Goal: Find specific page/section: Find specific page/section

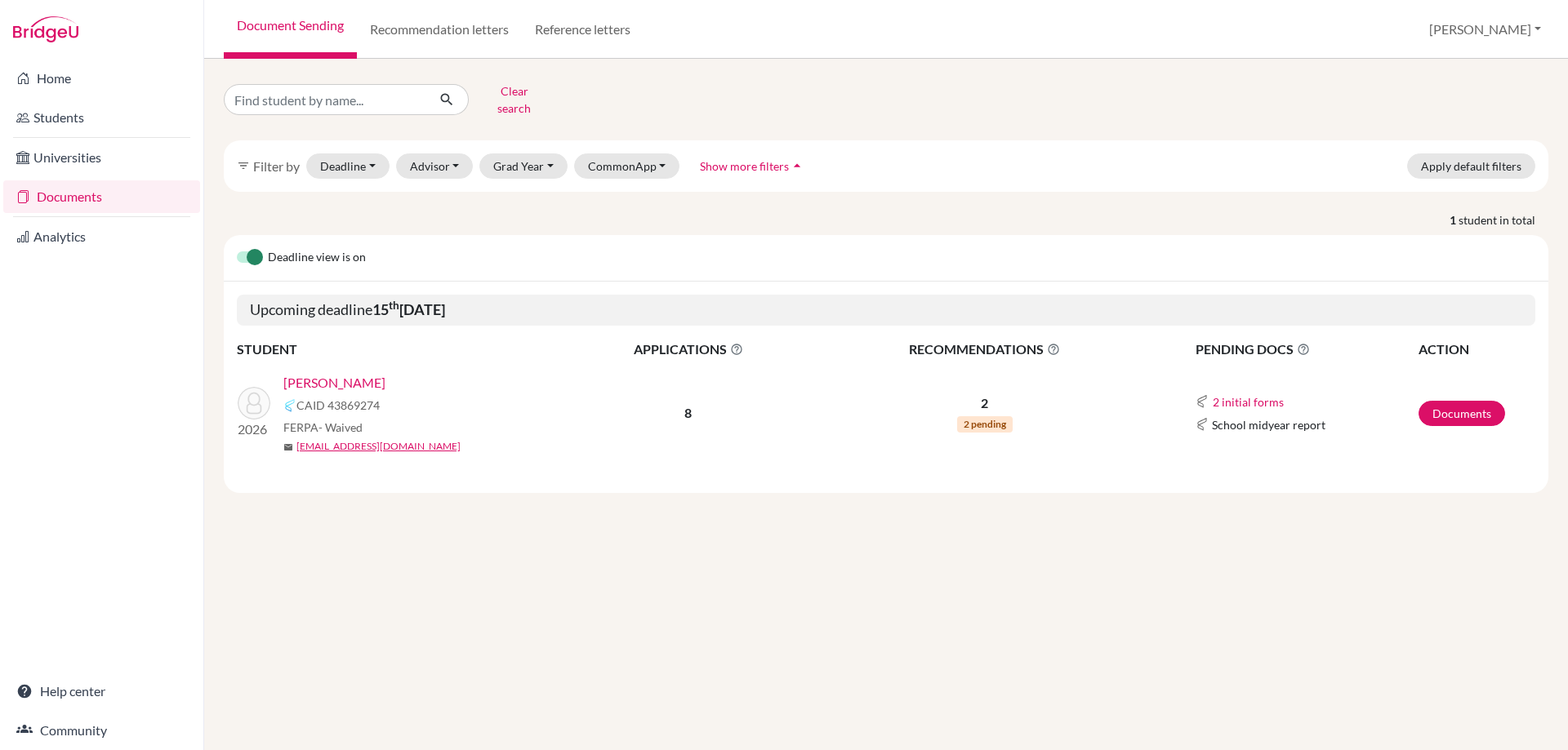
click at [57, 191] on link "Documents" at bounding box center [101, 197] width 197 height 33
drag, startPoint x: 308, startPoint y: 95, endPoint x: 196, endPoint y: 111, distance: 113.1
click at [200, 108] on div "Home Students Universities Documents Analytics Help center Community Document S…" at bounding box center [784, 375] width 1568 height 750
type input "filipp"
click button "submit" at bounding box center [447, 99] width 43 height 31
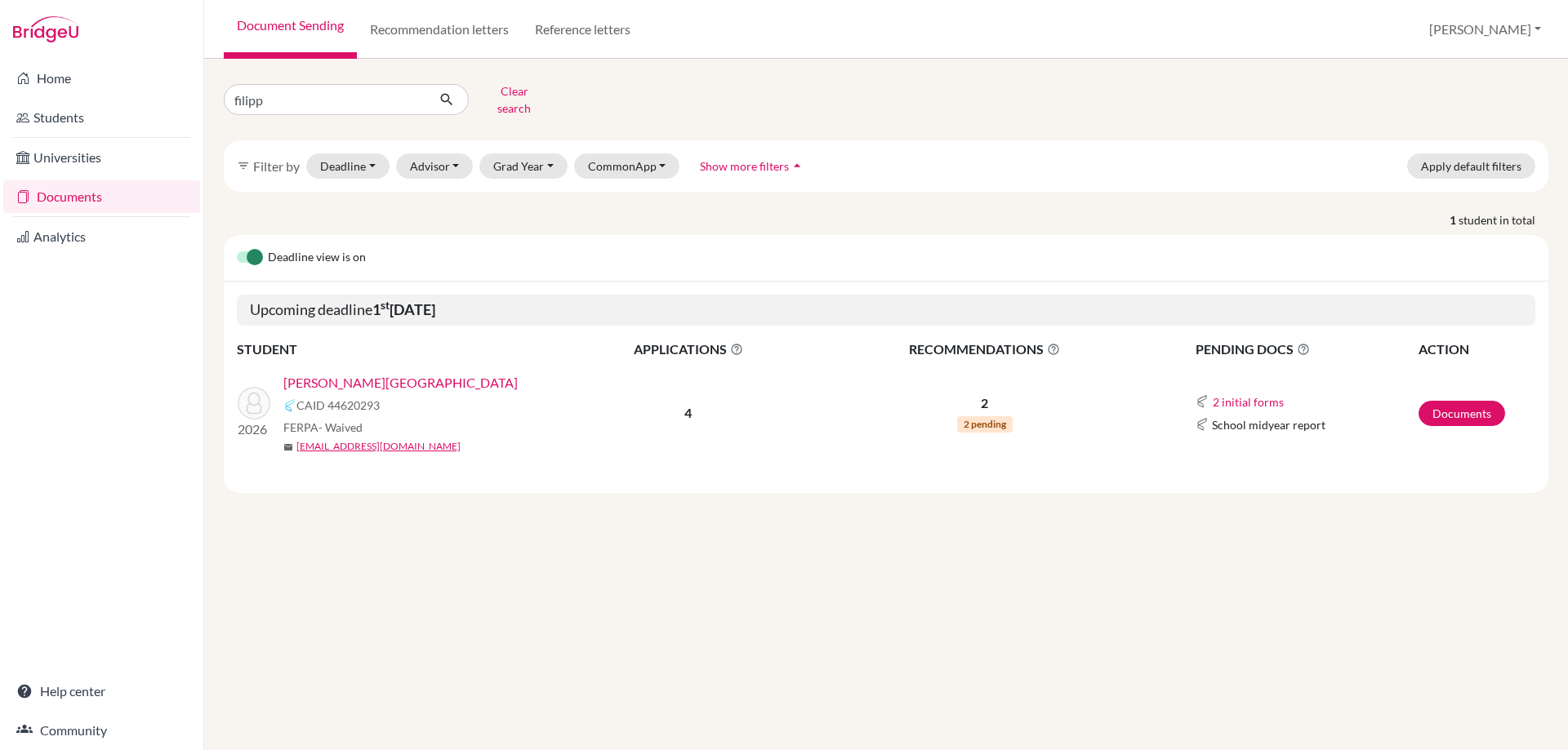
click at [363, 373] on link "[PERSON_NAME][GEOGRAPHIC_DATA]" at bounding box center [400, 382] width 234 height 20
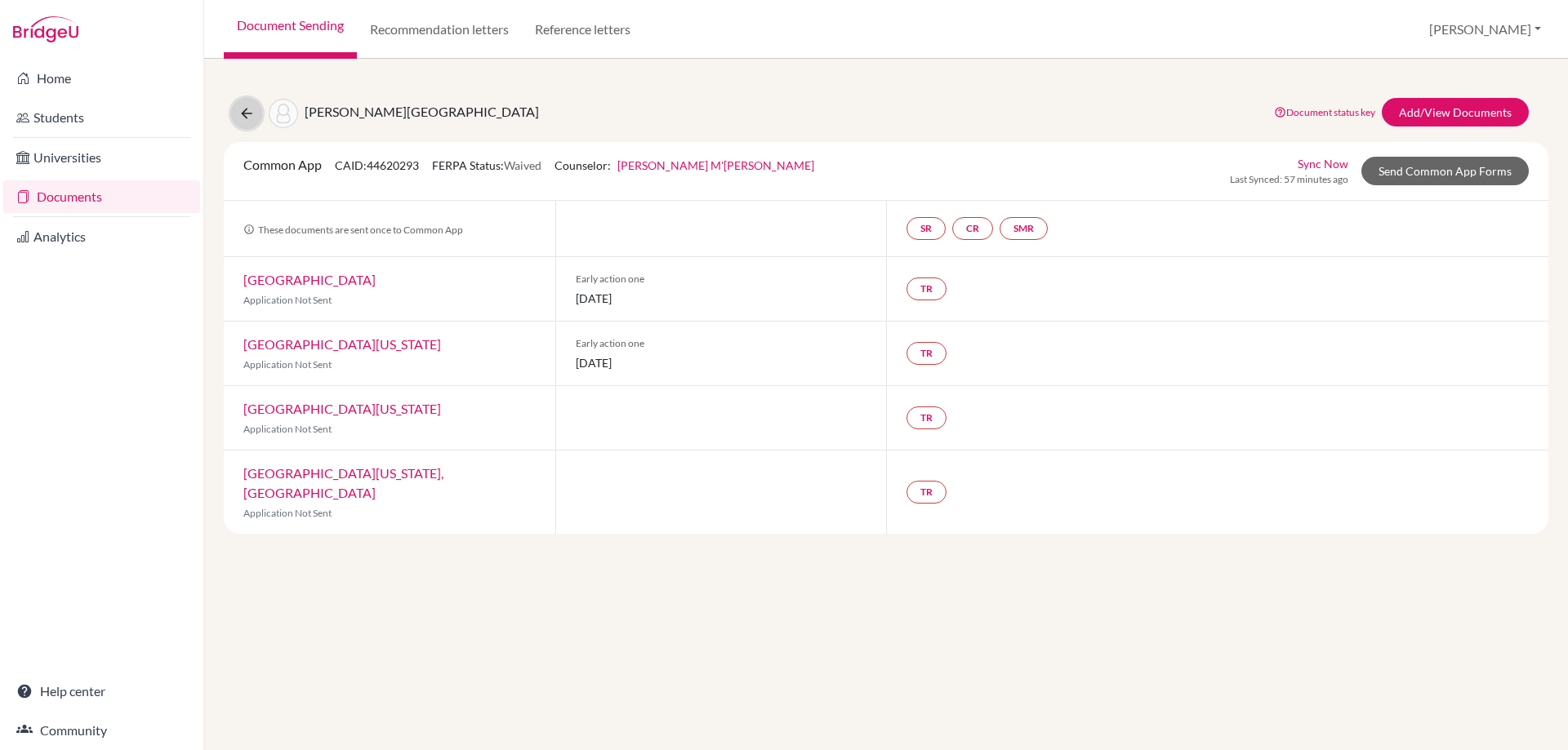
click at [245, 110] on icon at bounding box center [246, 112] width 16 height 16
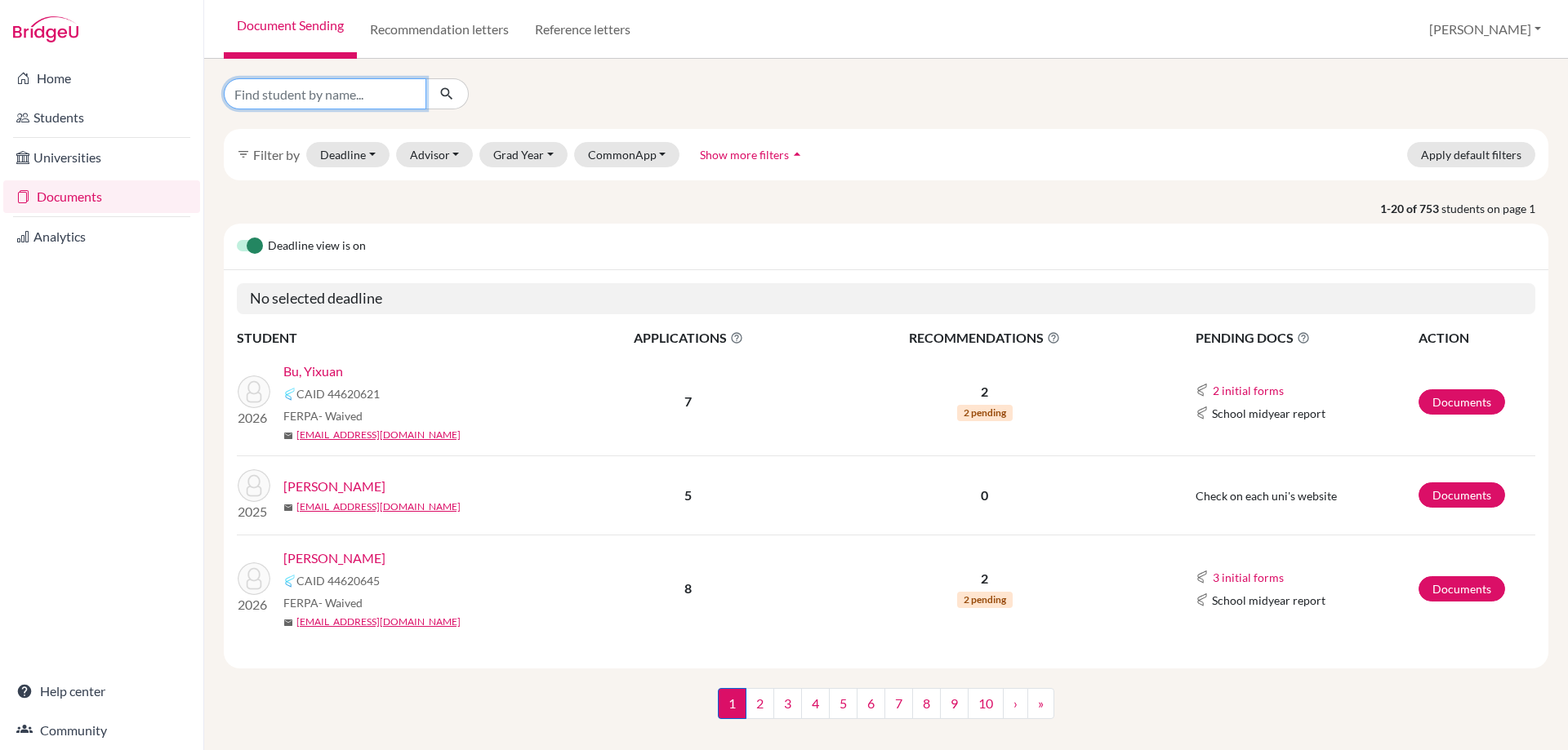
click at [252, 93] on input "Find student by name..." at bounding box center [325, 94] width 202 height 31
type input "bu"
click button "submit" at bounding box center [447, 94] width 43 height 31
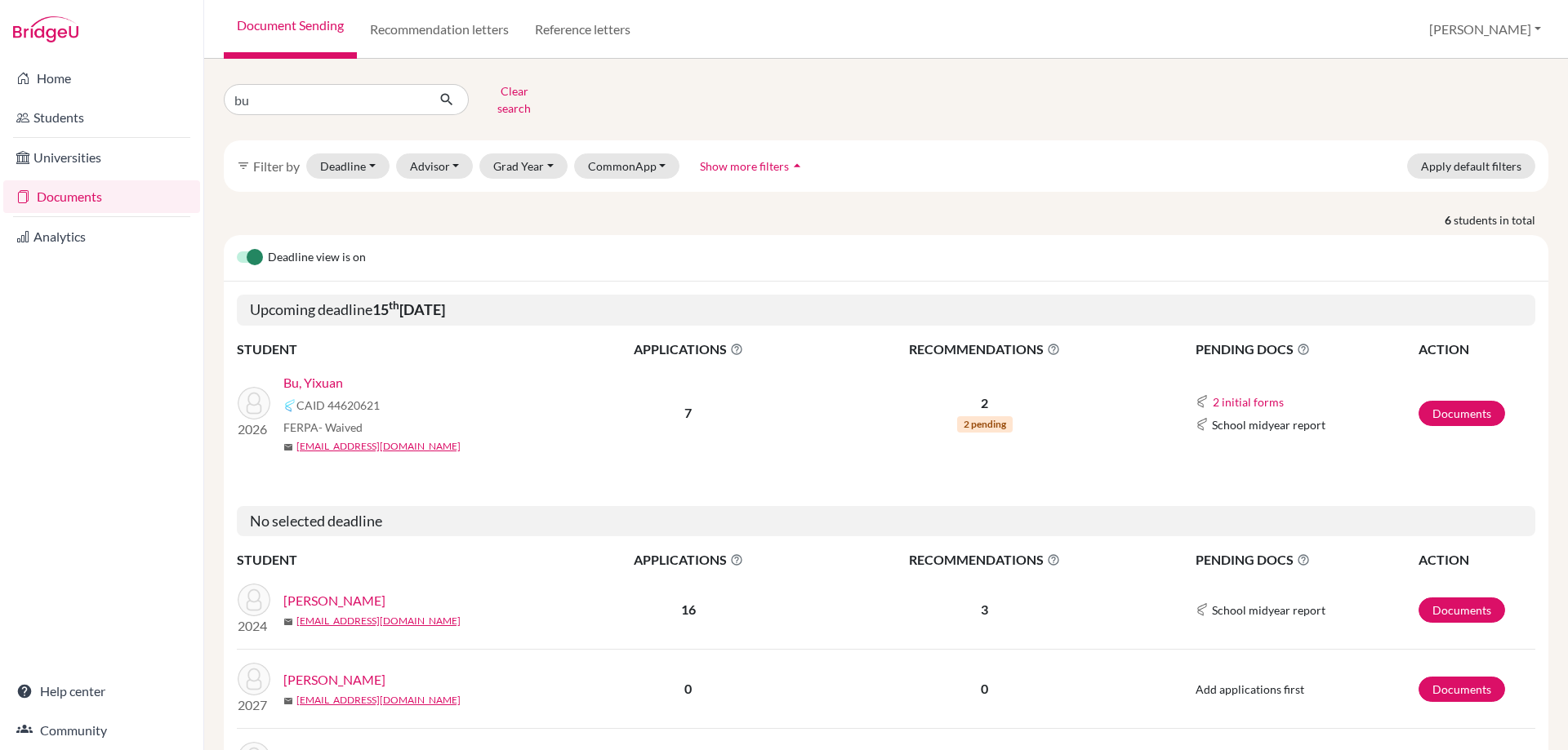
click at [316, 373] on link "Bu, Yixuan" at bounding box center [313, 382] width 60 height 20
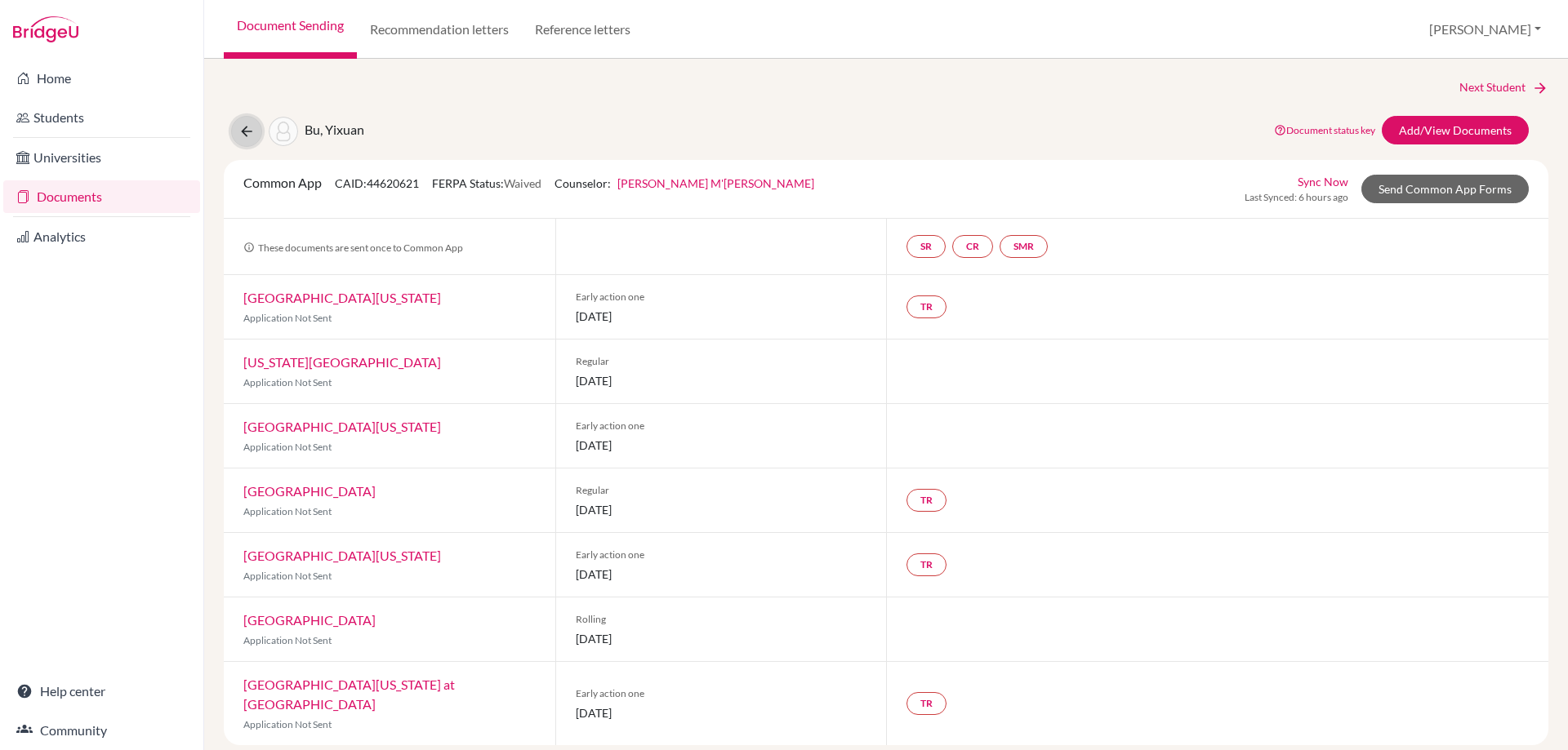
click at [241, 131] on icon at bounding box center [246, 131] width 16 height 16
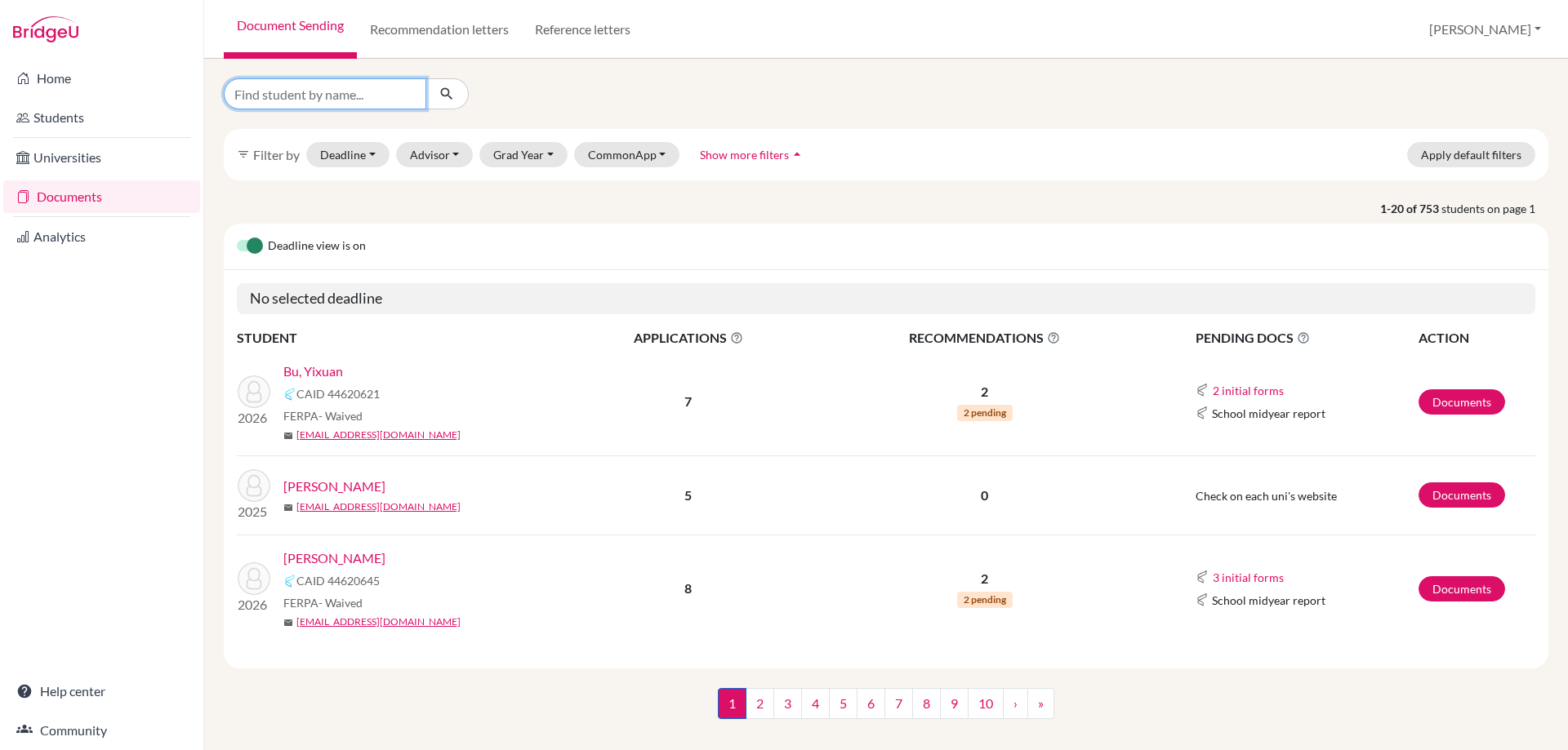
click at [268, 104] on input "Find student by name..." at bounding box center [325, 94] width 202 height 31
type input "dai"
click button "submit" at bounding box center [447, 94] width 43 height 31
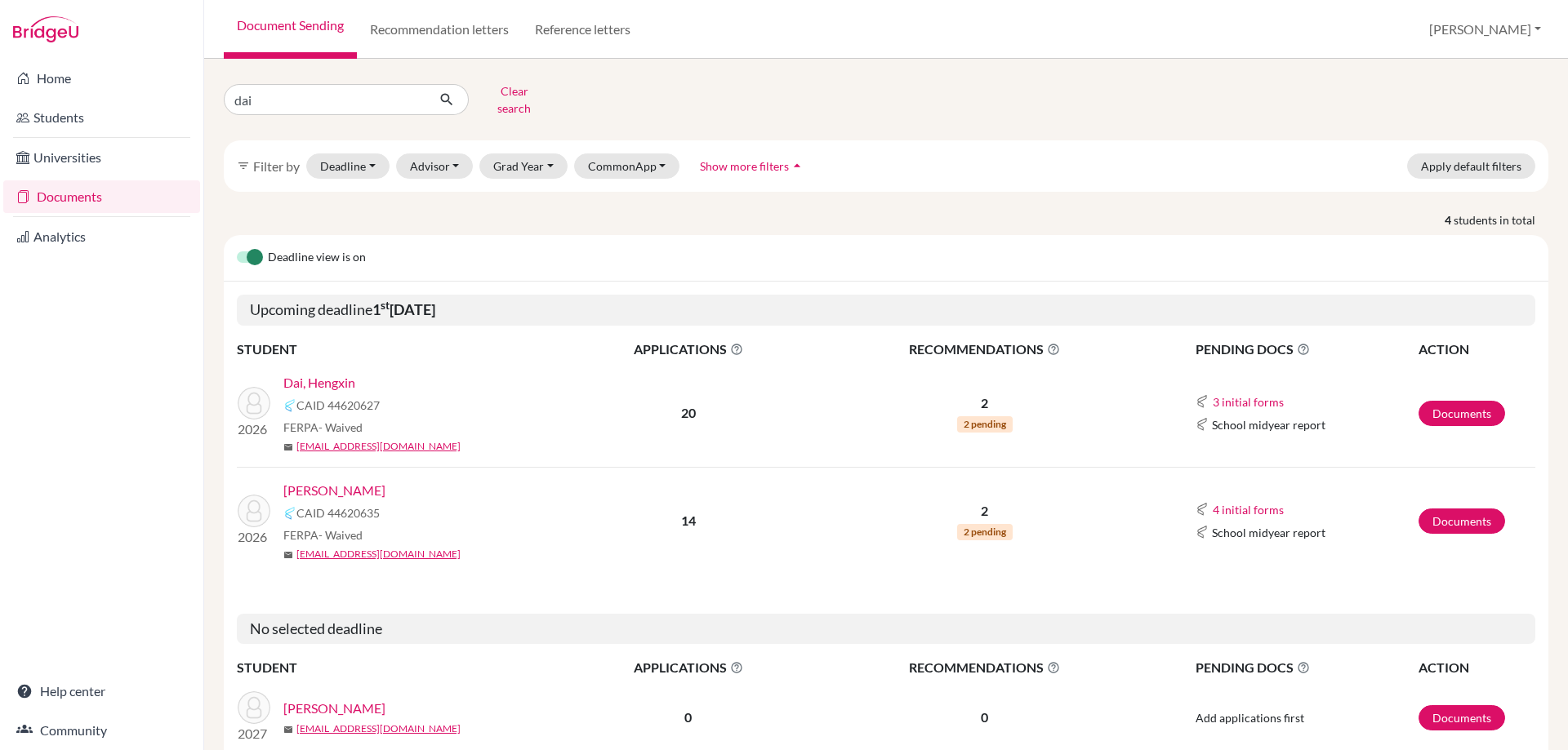
click at [329, 480] on link "Dai, Yuhan" at bounding box center [333, 490] width 102 height 20
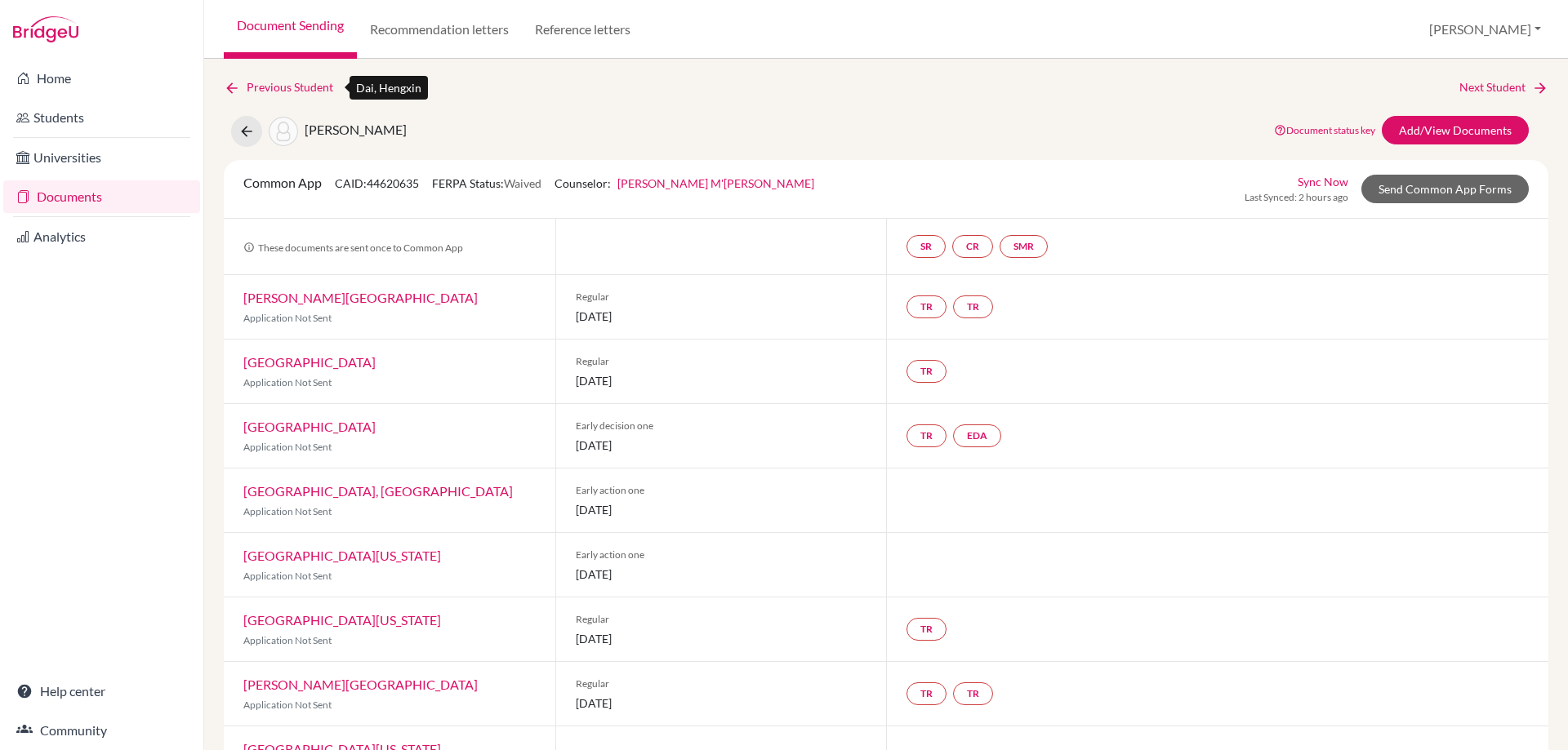
click at [299, 83] on link "Previous Student" at bounding box center [285, 87] width 123 height 18
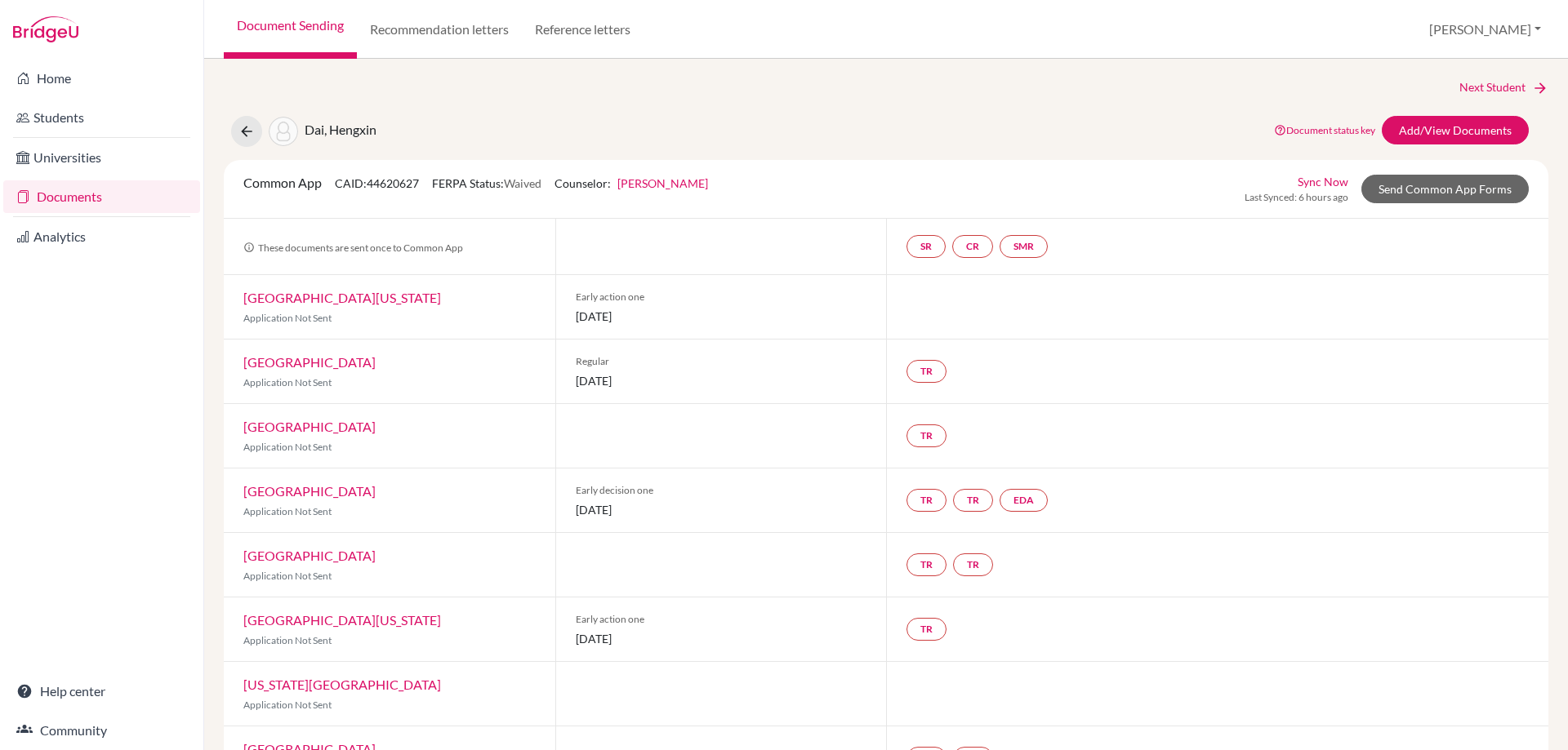
click at [84, 204] on link "Documents" at bounding box center [101, 197] width 197 height 33
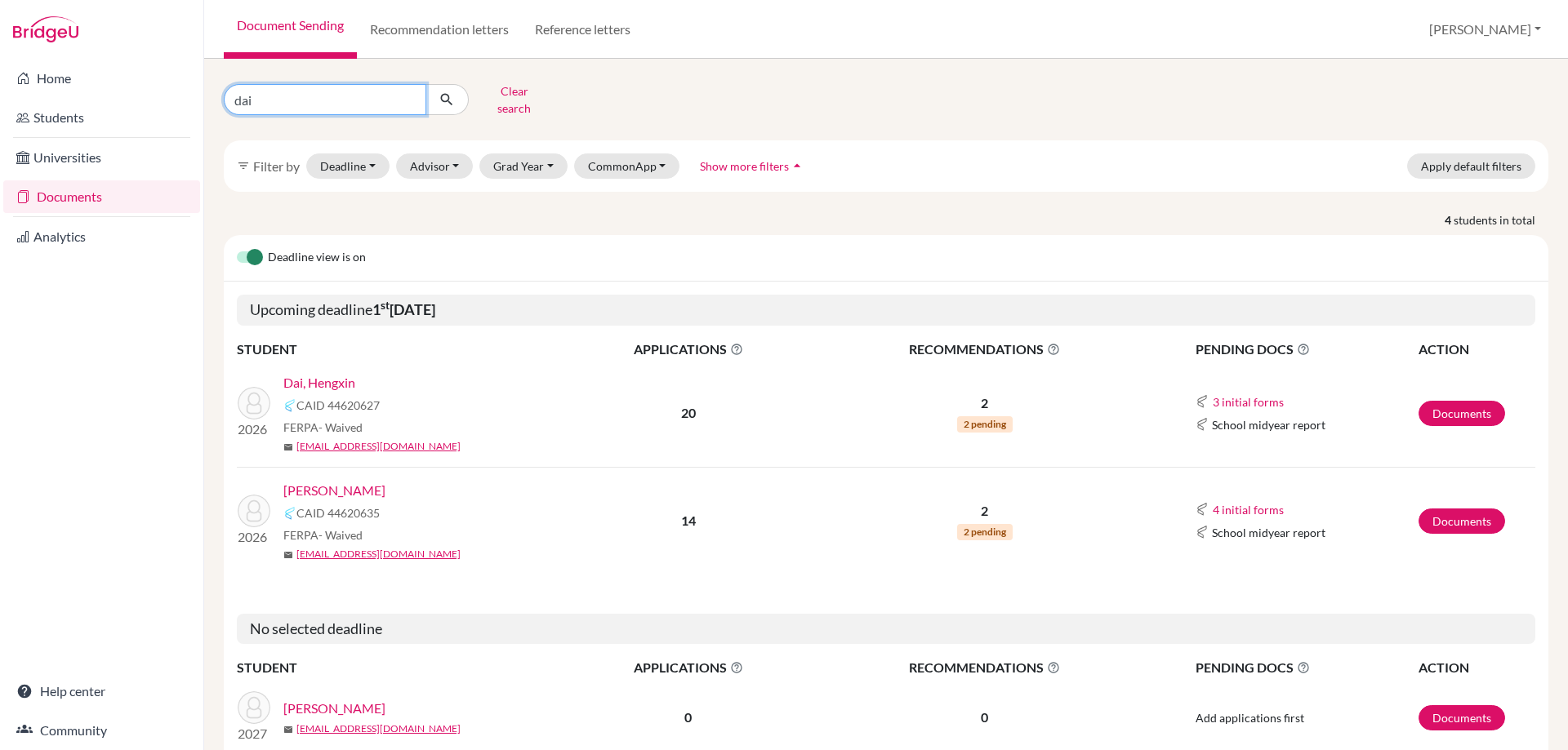
drag, startPoint x: 273, startPoint y: 99, endPoint x: 225, endPoint y: 98, distance: 48.0
click at [225, 98] on input "dai" at bounding box center [325, 99] width 202 height 31
type input "cinar"
click button "submit" at bounding box center [447, 99] width 43 height 31
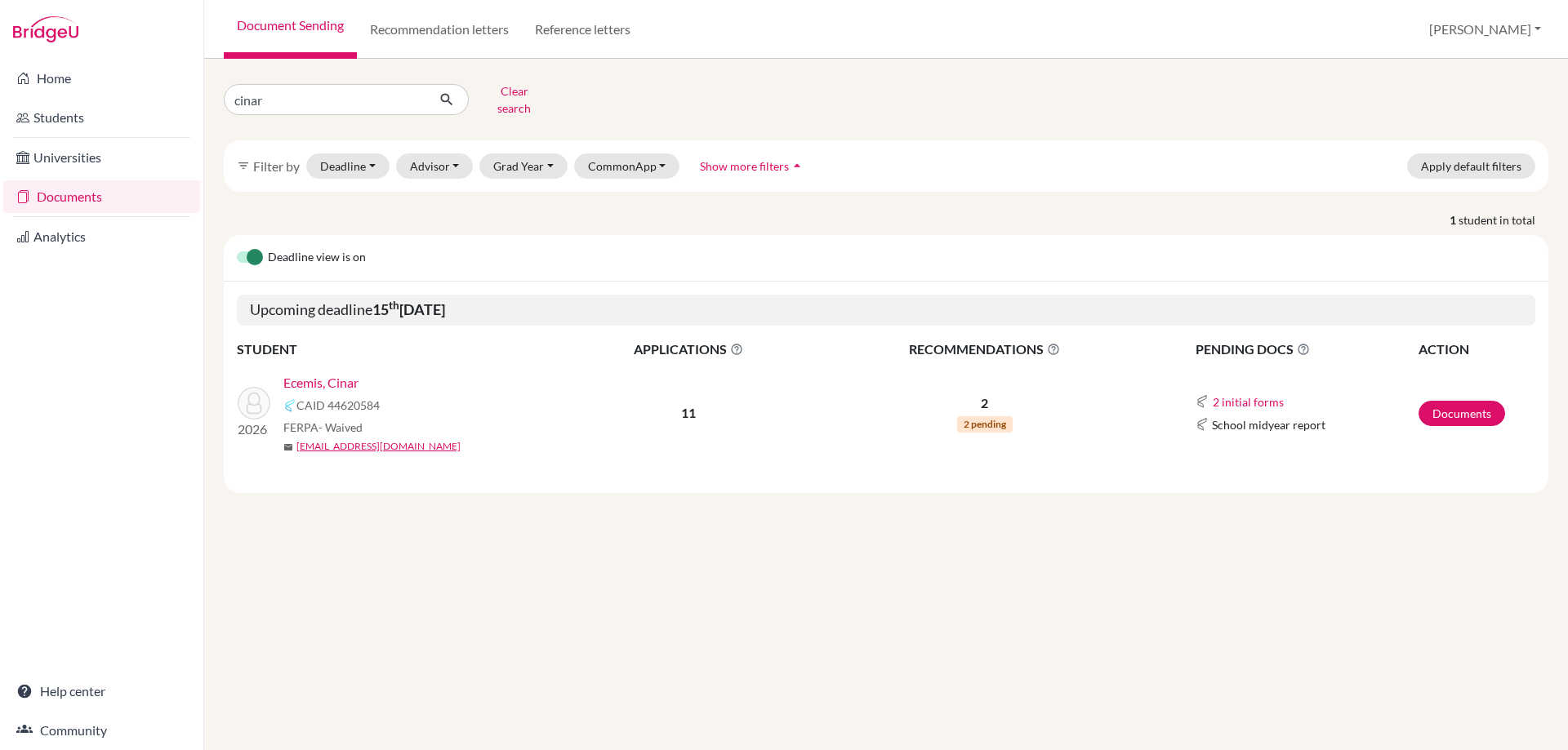
click at [345, 373] on link "Ecemis, Cinar" at bounding box center [320, 382] width 75 height 20
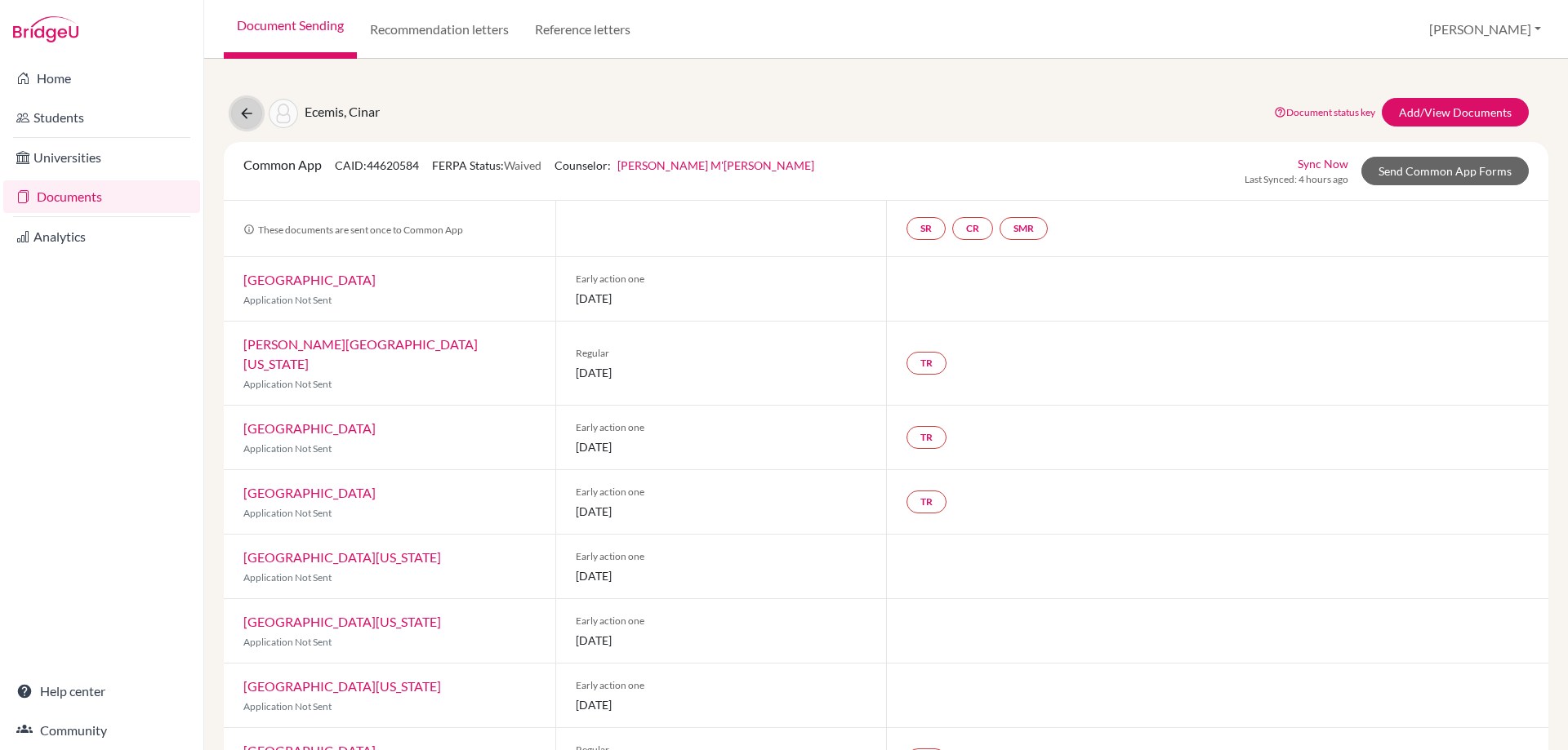
drag, startPoint x: 238, startPoint y: 111, endPoint x: 331, endPoint y: 102, distance: 93.4
click at [239, 111] on button at bounding box center [246, 113] width 31 height 31
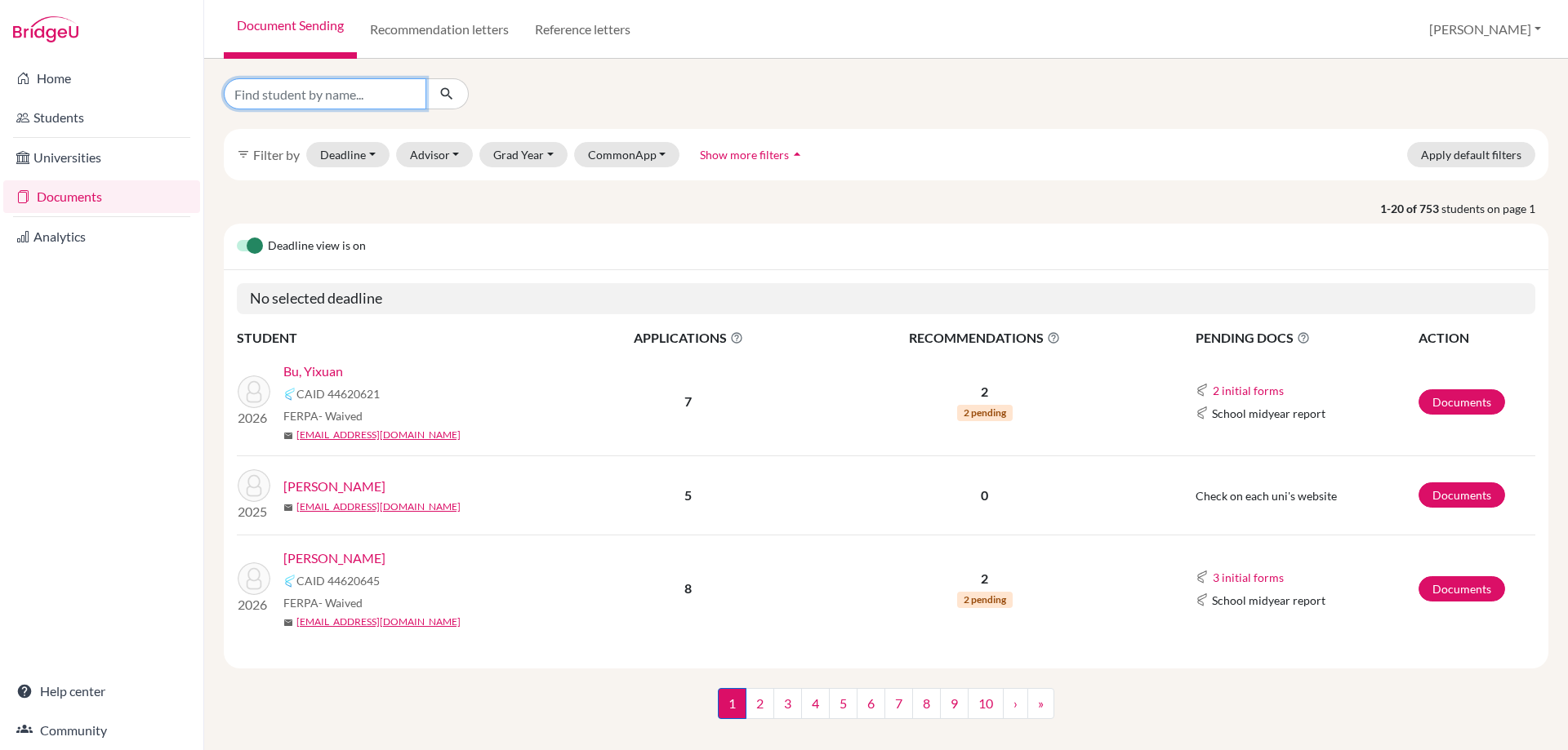
click at [299, 96] on input "Find student by name..." at bounding box center [325, 94] width 202 height 31
type input "[PERSON_NAME]"
click button "submit" at bounding box center [447, 94] width 43 height 31
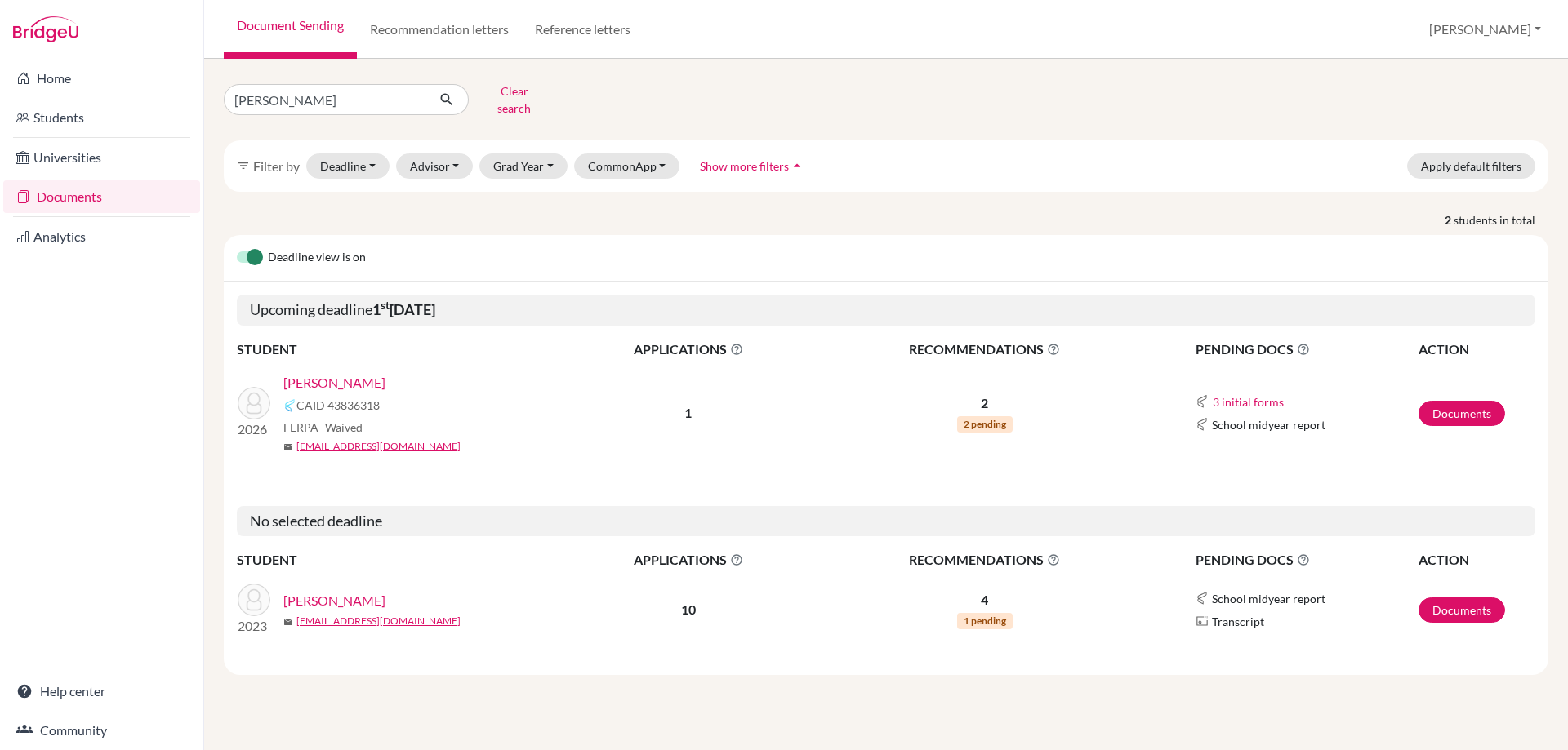
click at [317, 373] on link "[PERSON_NAME]" at bounding box center [333, 382] width 102 height 20
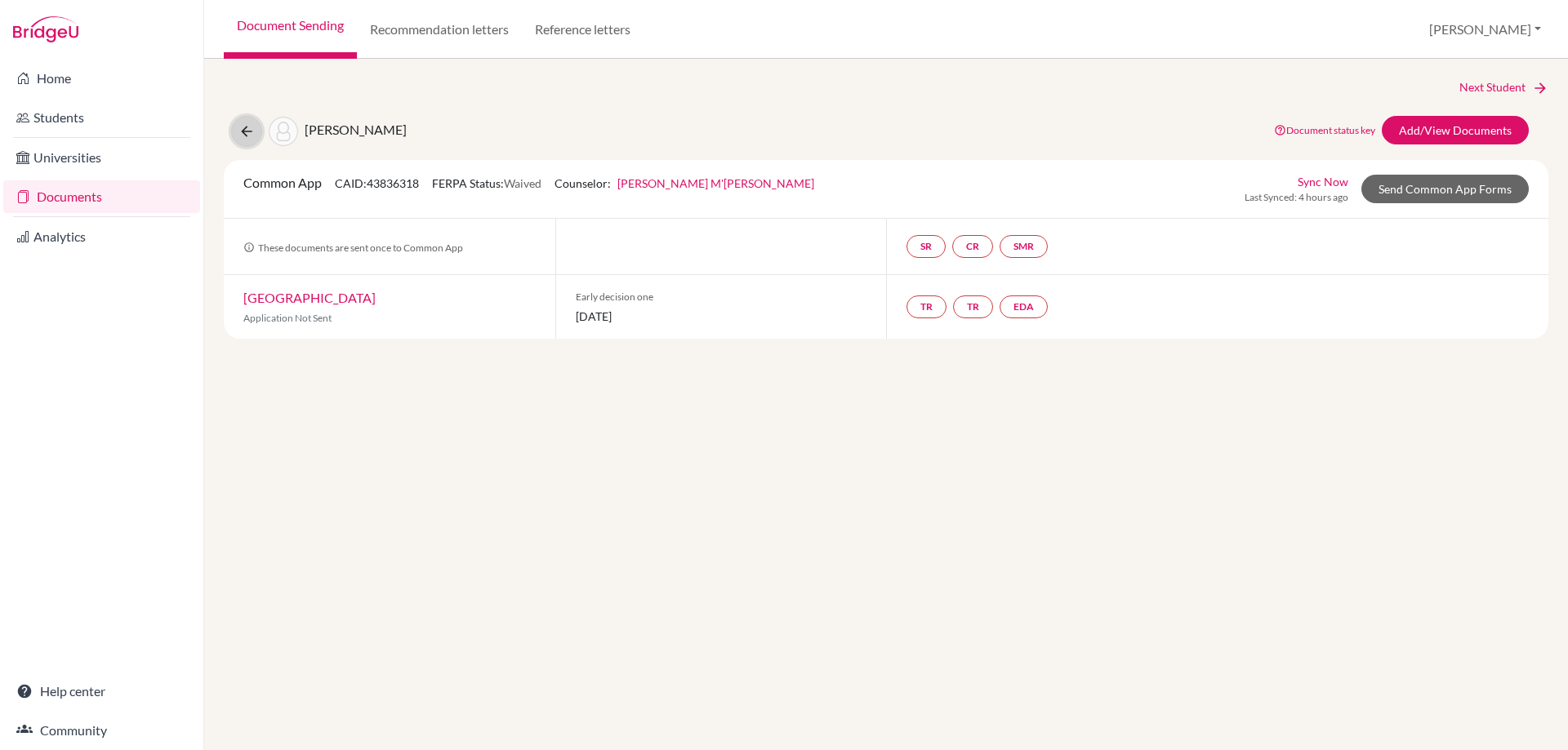
click at [251, 139] on icon at bounding box center [246, 131] width 16 height 16
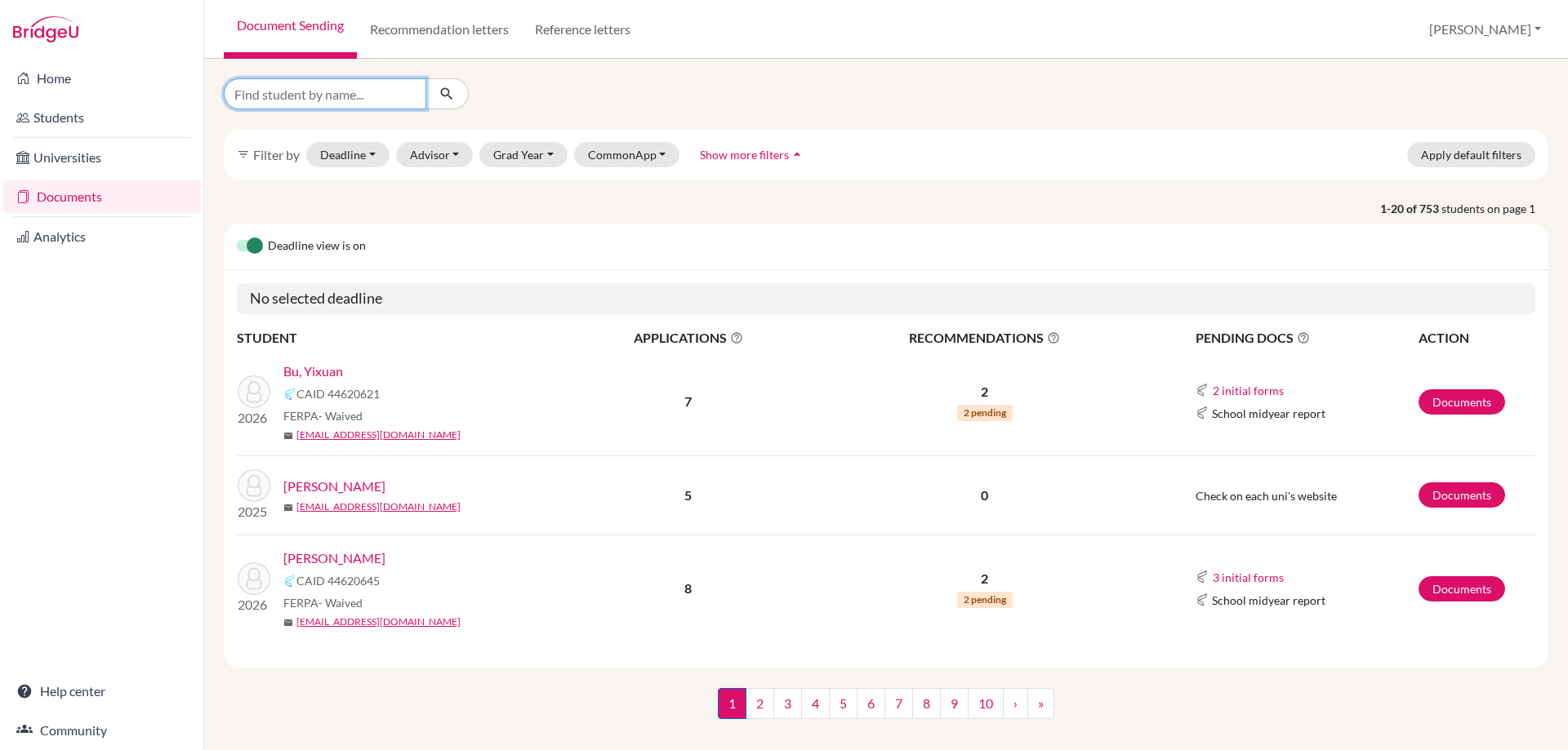
click at [321, 102] on input "Find student by name..." at bounding box center [325, 94] width 202 height 31
type input "jain"
click button "submit" at bounding box center [447, 94] width 43 height 31
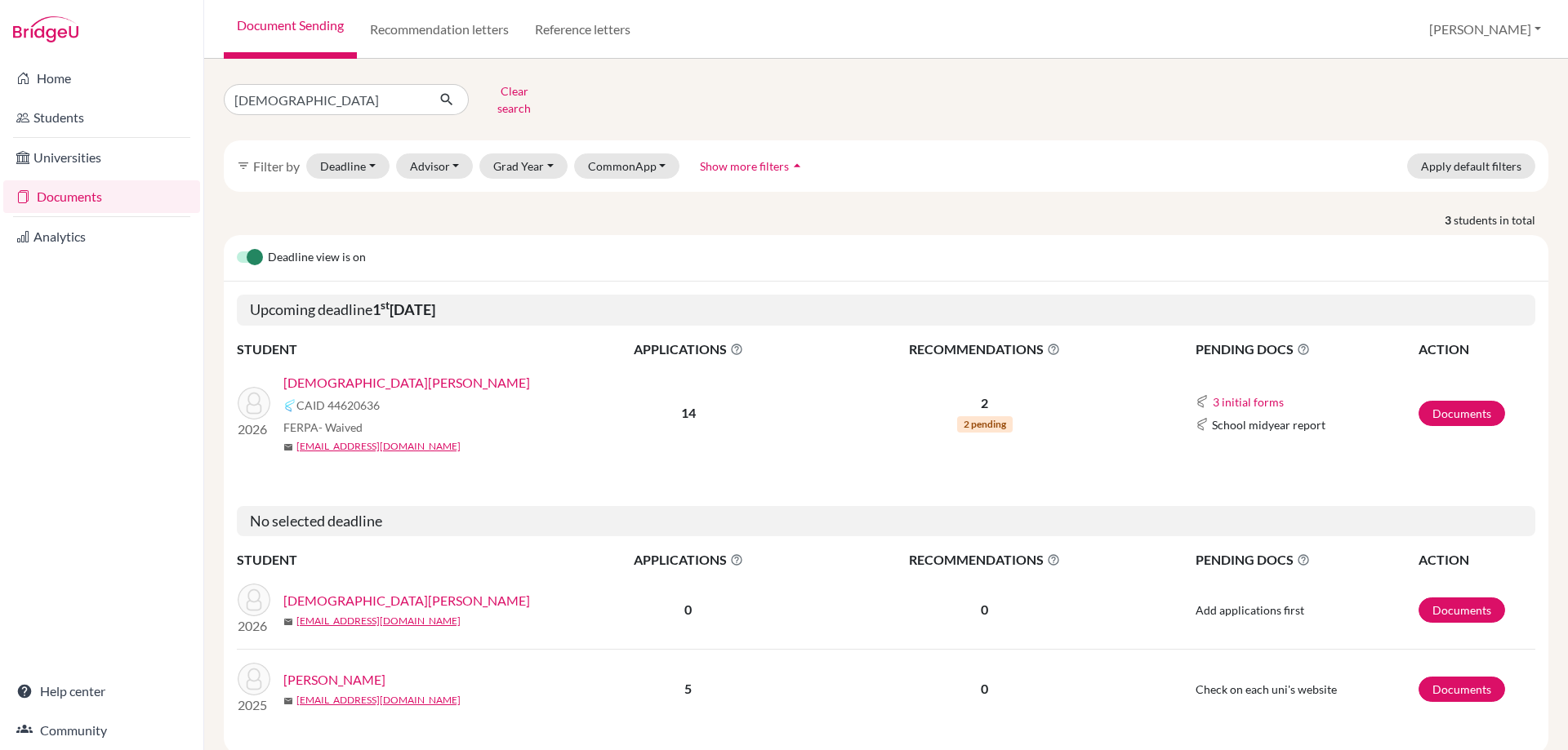
click at [316, 373] on link "Jain, Ayaan" at bounding box center [406, 382] width 246 height 20
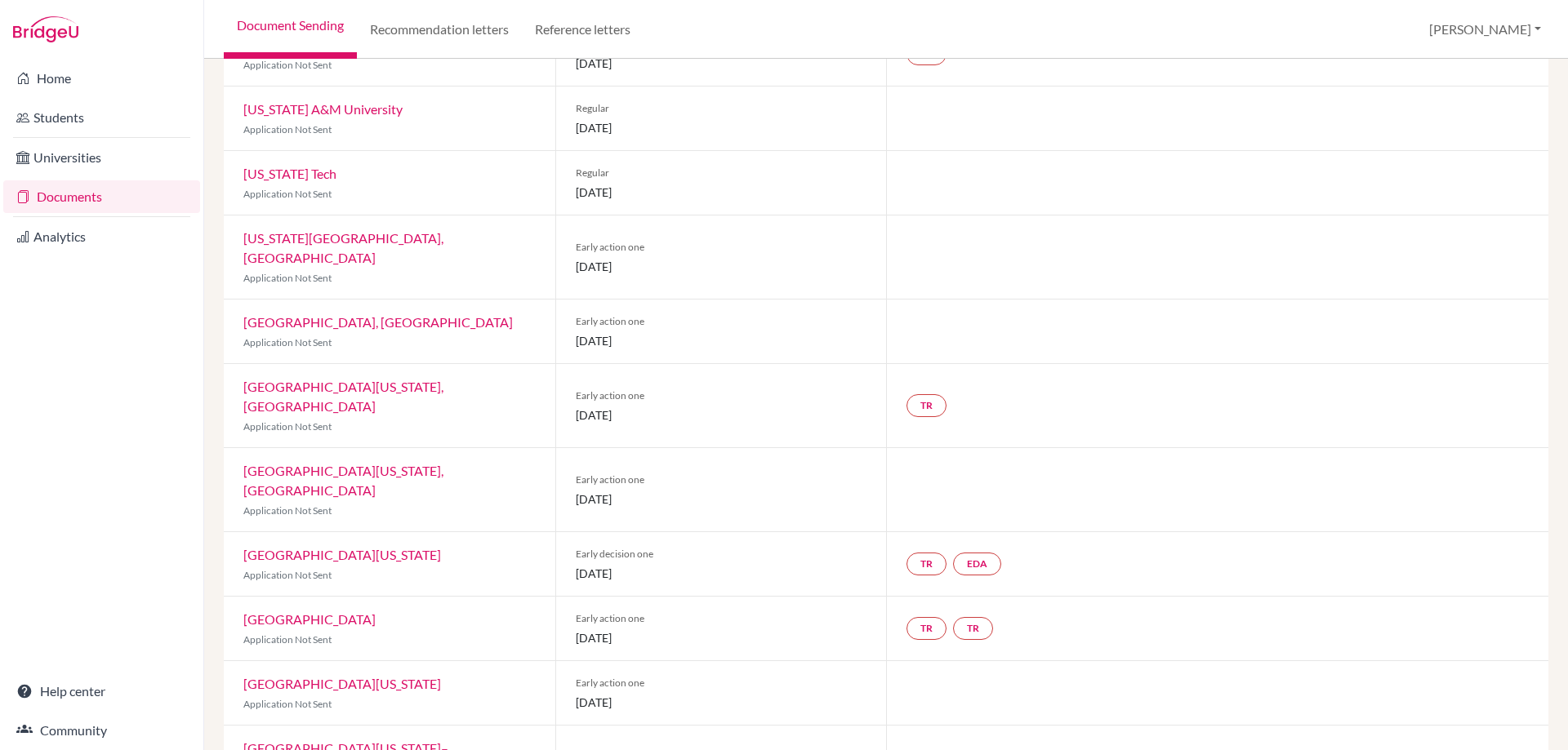
scroll to position [38, 0]
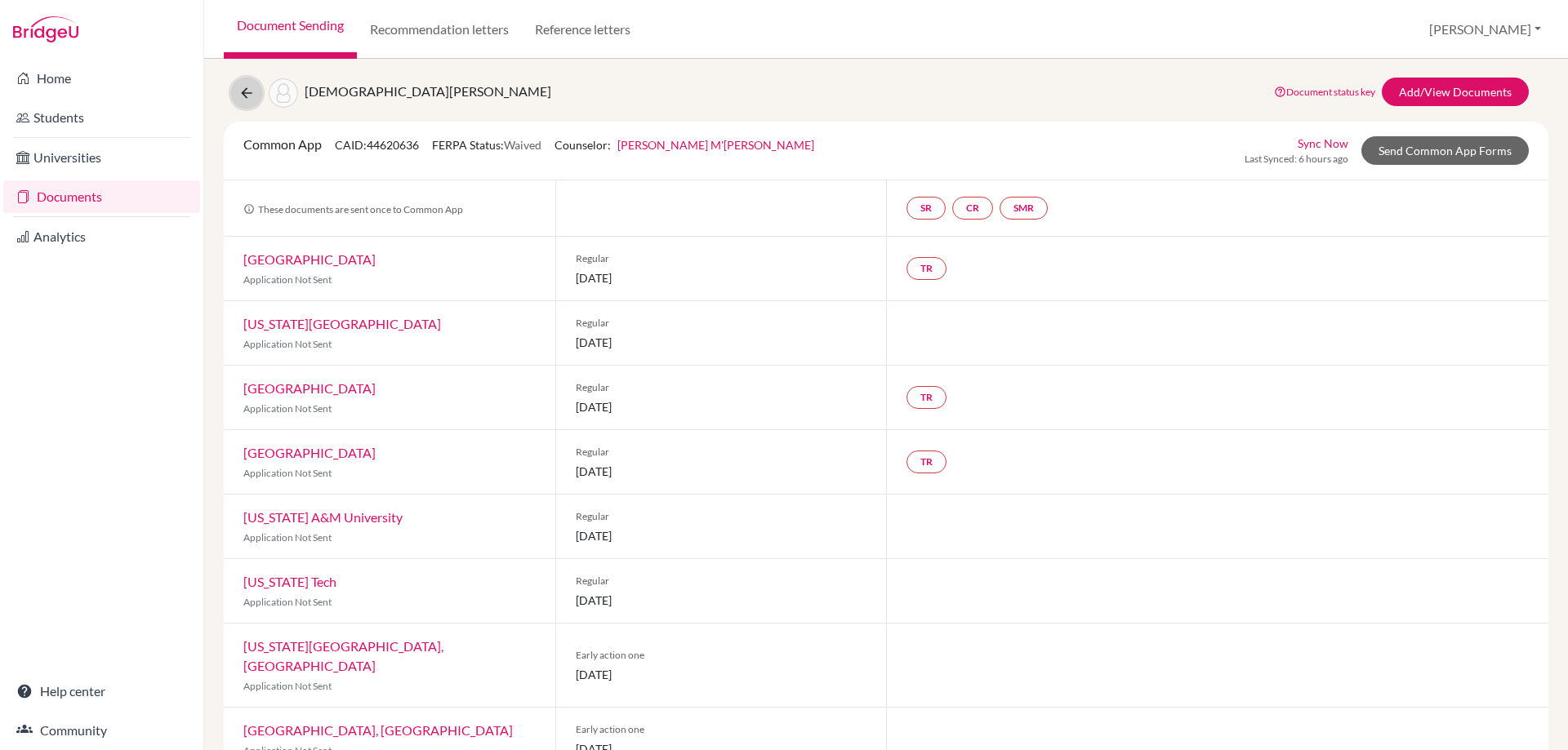
click at [237, 86] on button at bounding box center [246, 93] width 31 height 31
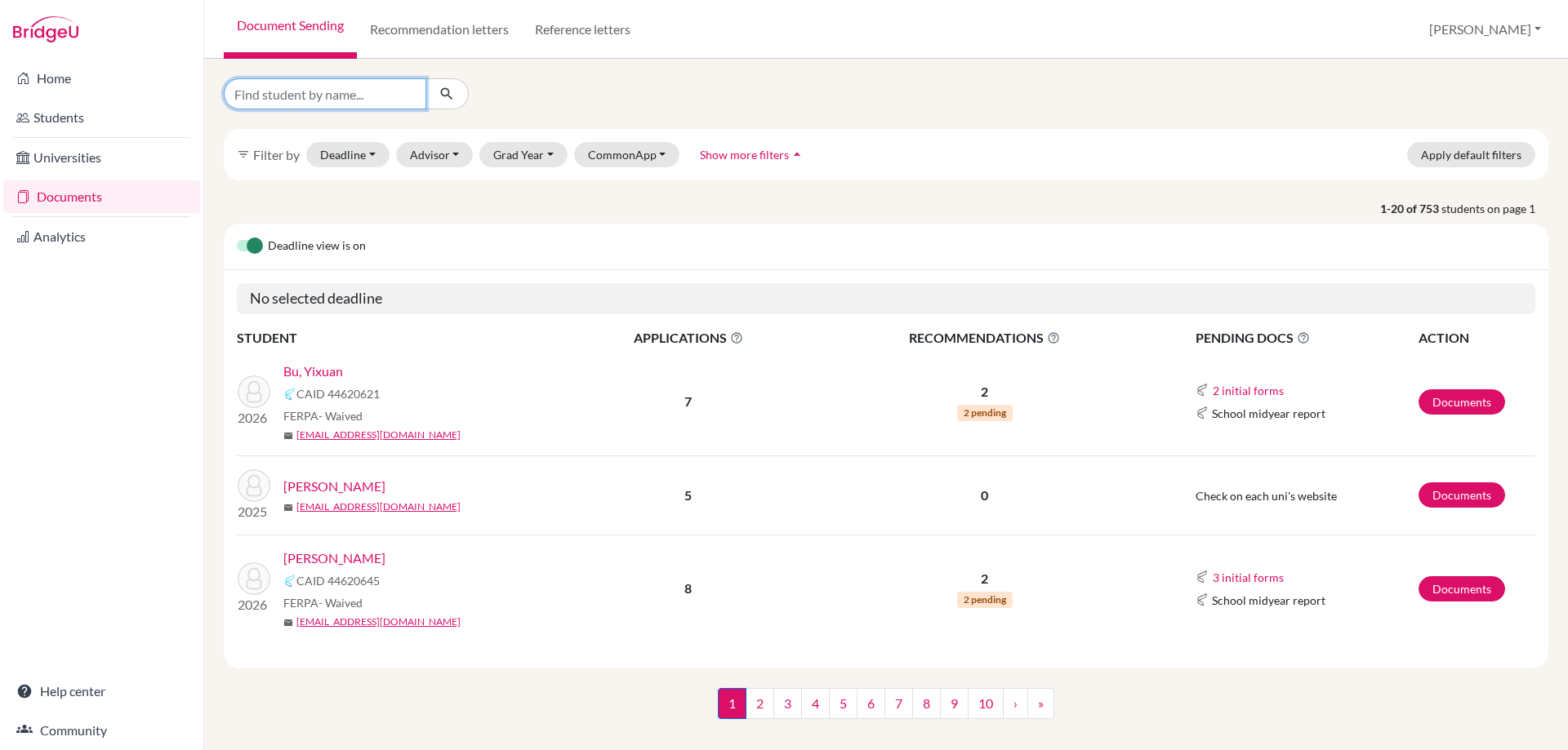
click at [282, 97] on input "Find student by name..." at bounding box center [325, 94] width 202 height 31
type input "jalan"
click button "submit" at bounding box center [447, 94] width 43 height 31
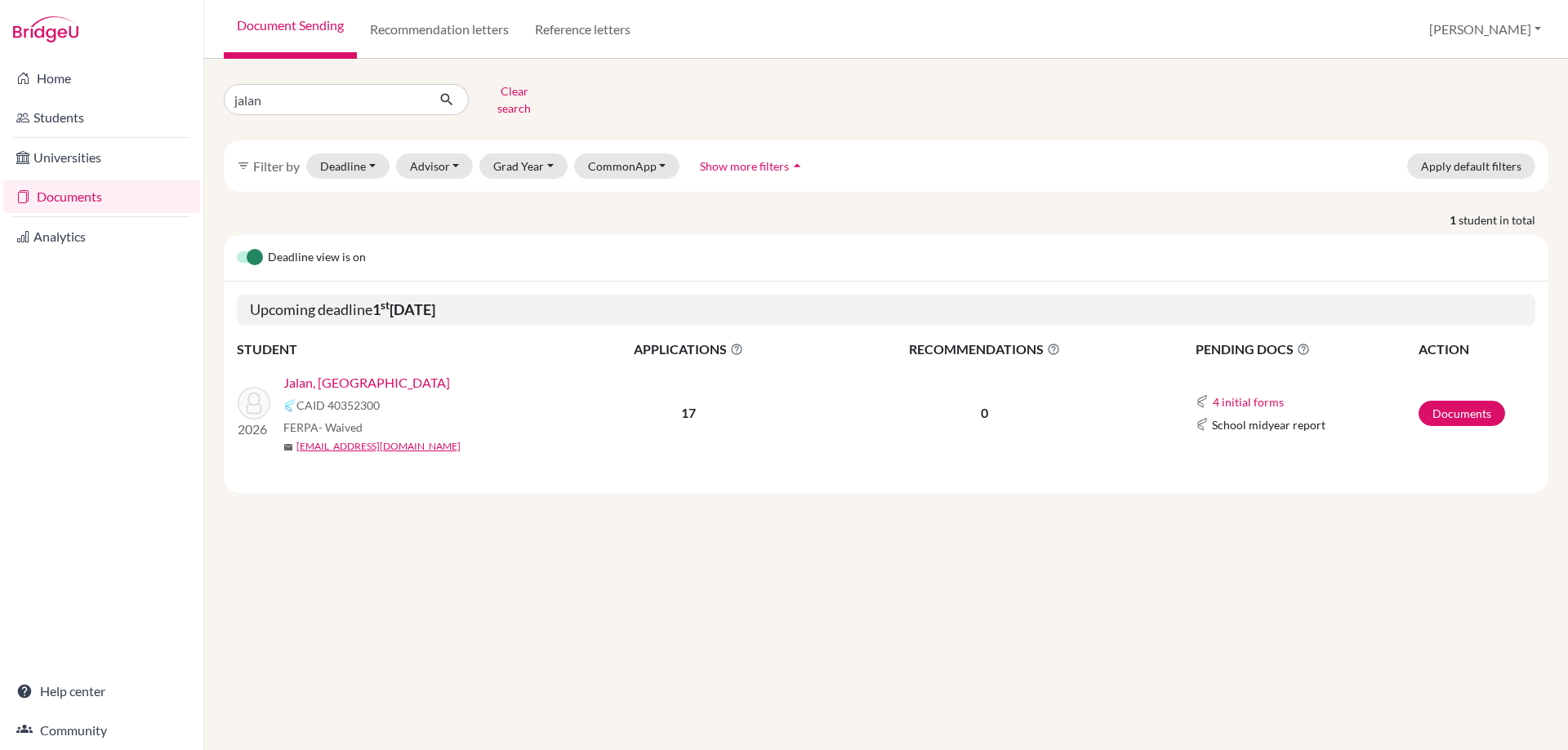
click at [306, 373] on link "Jalan, [GEOGRAPHIC_DATA]" at bounding box center [366, 382] width 167 height 20
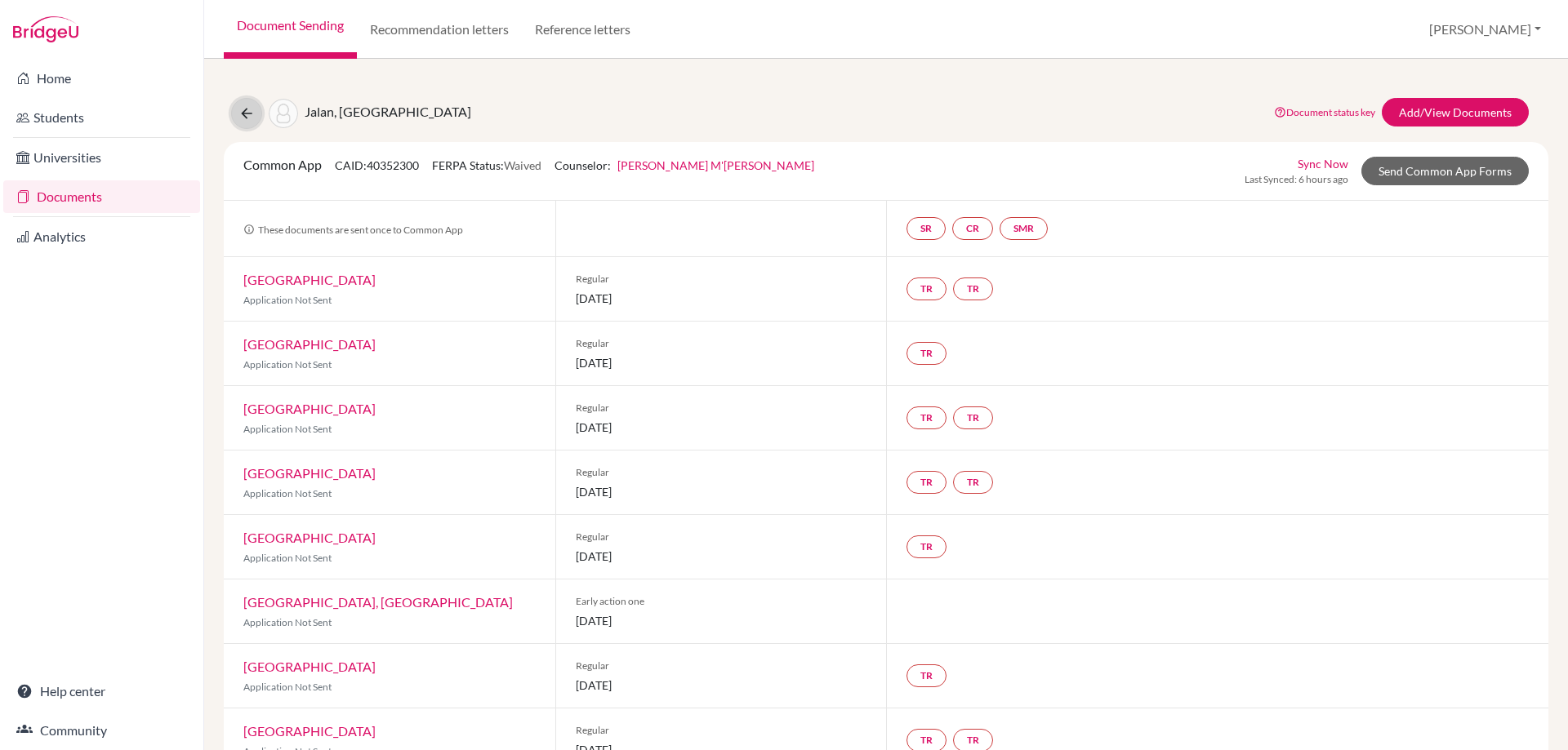
click at [253, 101] on button at bounding box center [246, 113] width 31 height 31
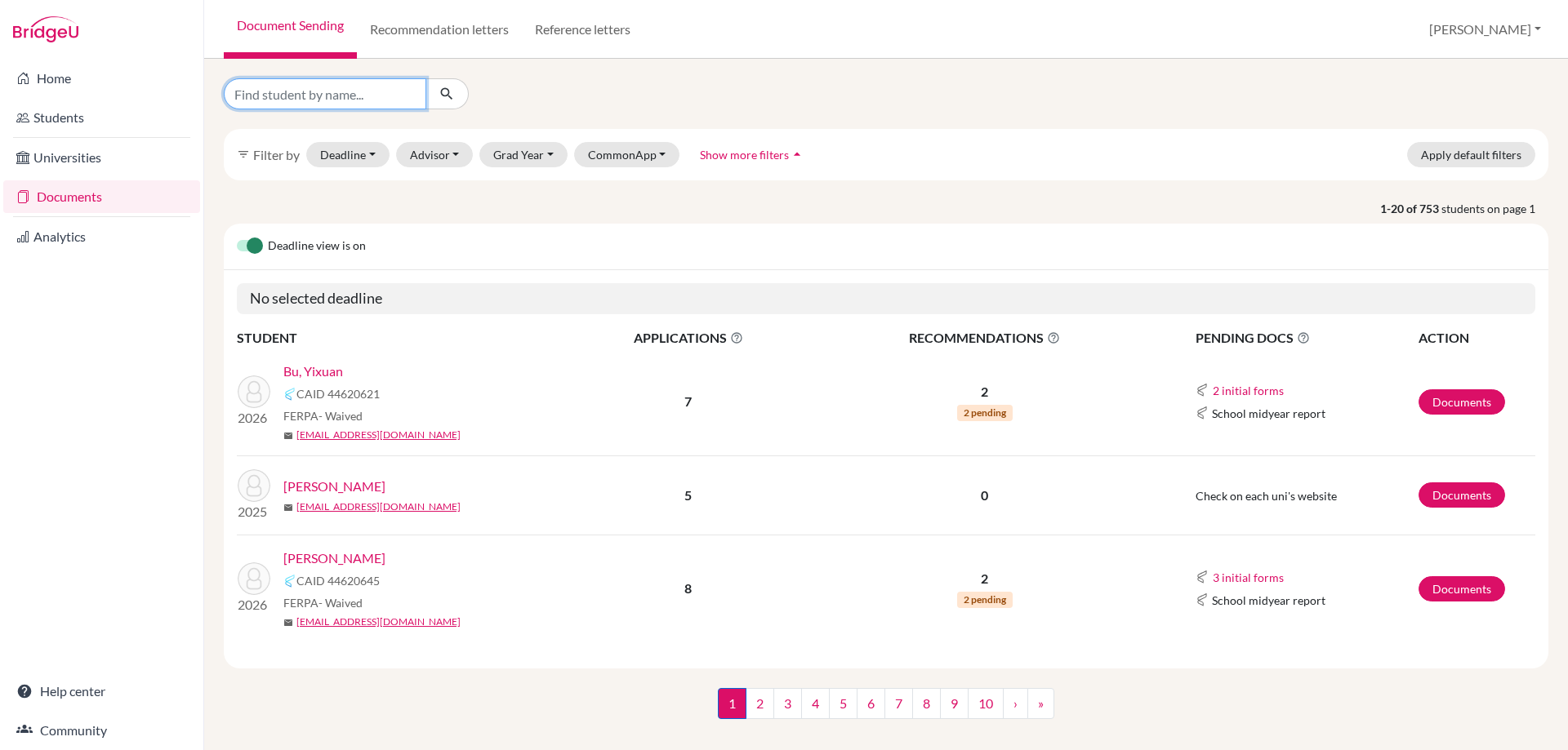
click at [353, 91] on input "Find student by name..." at bounding box center [325, 94] width 202 height 31
type input "jalan"
click button "submit" at bounding box center [447, 94] width 43 height 31
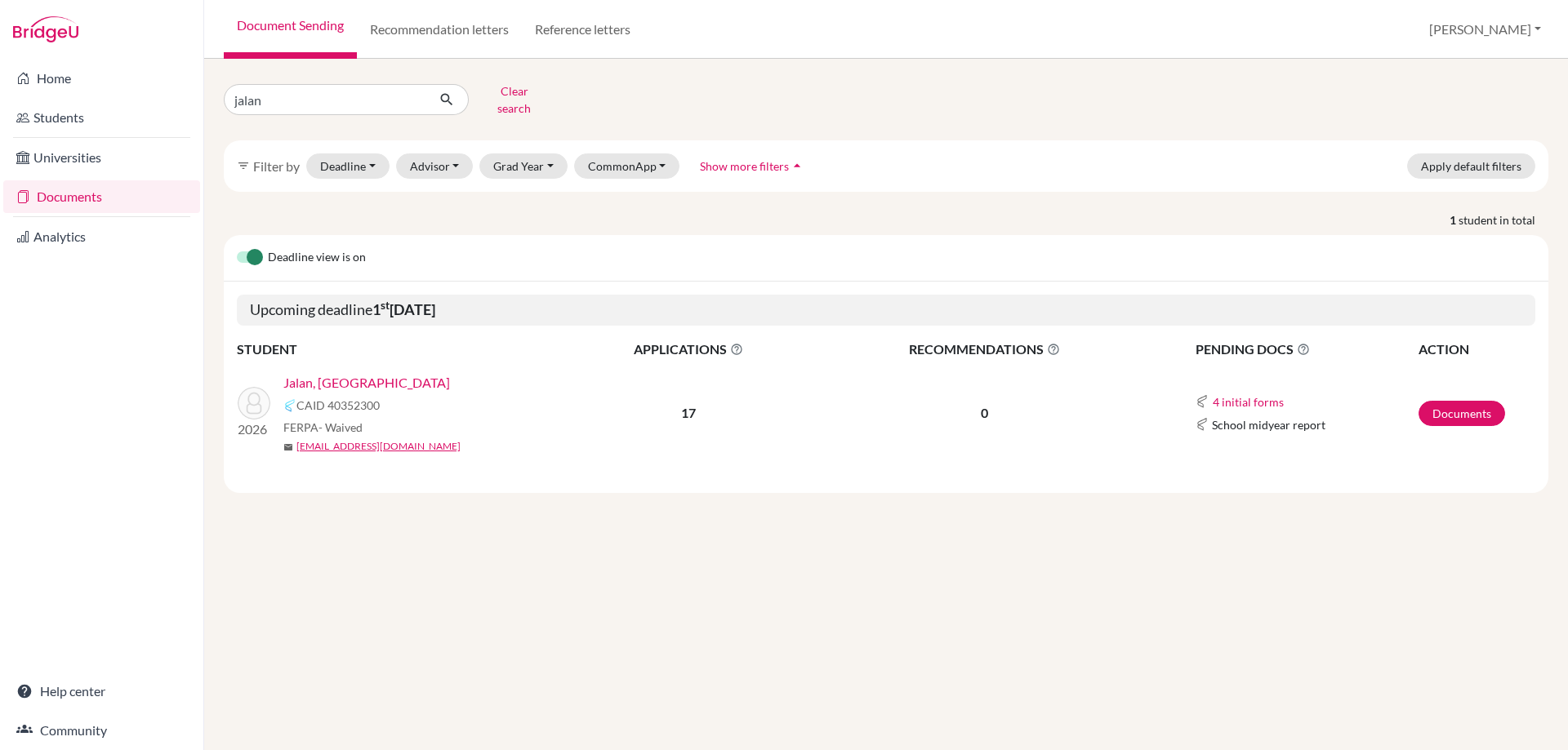
click at [345, 373] on link "Jalan, Aarav" at bounding box center [366, 382] width 167 height 20
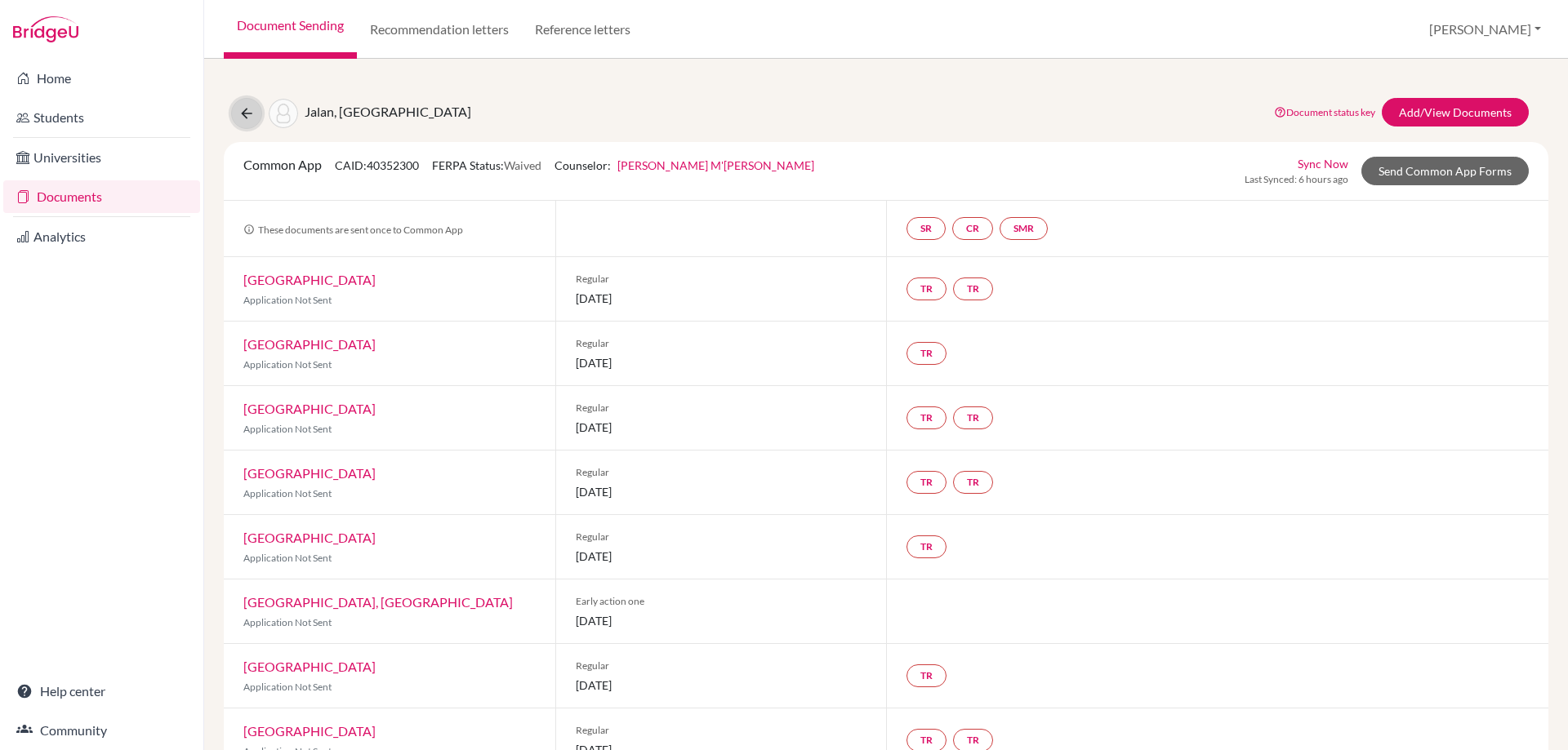
click at [251, 119] on button at bounding box center [246, 113] width 31 height 31
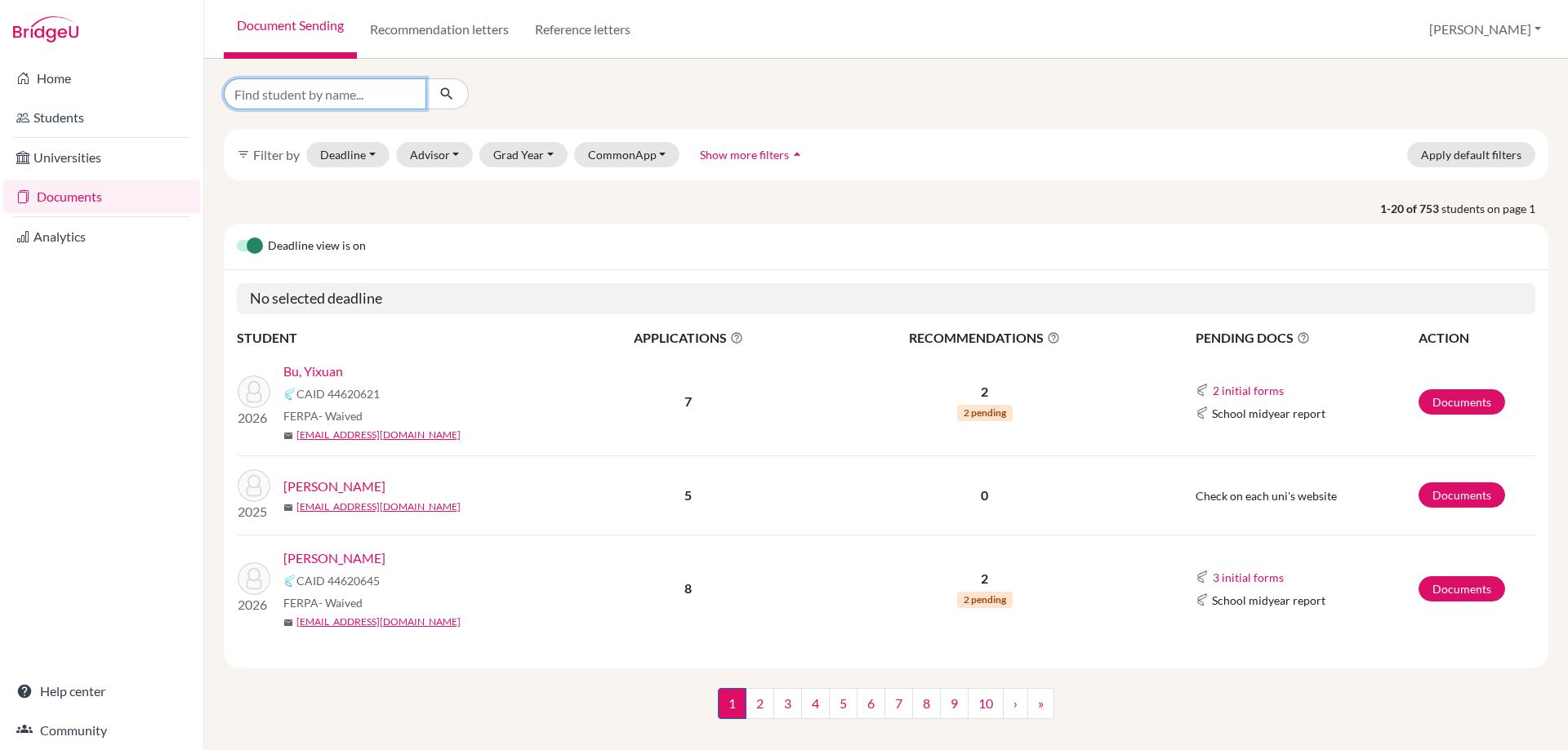
click at [290, 94] on input "Find student by name..." at bounding box center [325, 94] width 202 height 31
type input "karina"
click button "submit" at bounding box center [447, 94] width 43 height 31
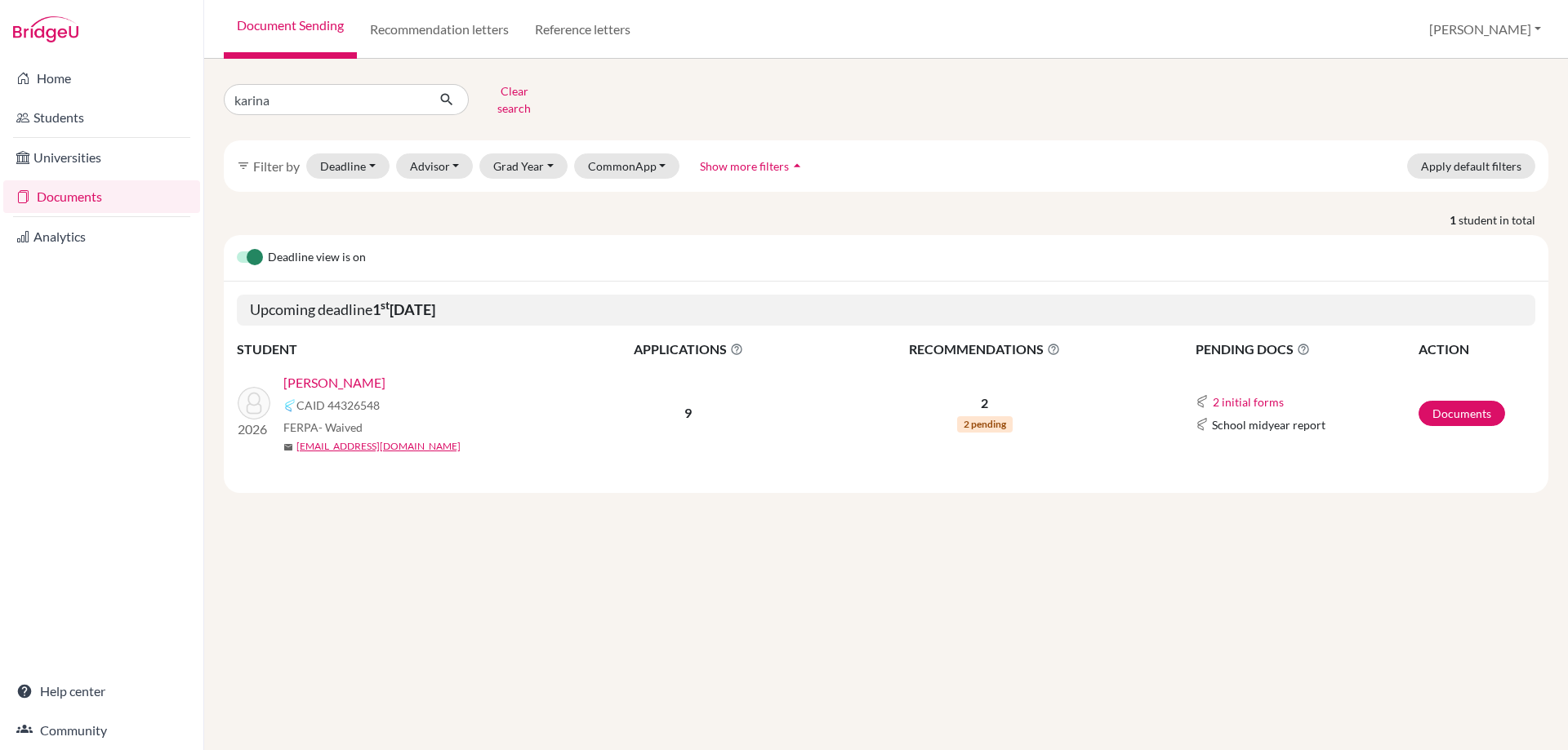
click at [334, 375] on link "Karali, Karina" at bounding box center [333, 382] width 102 height 20
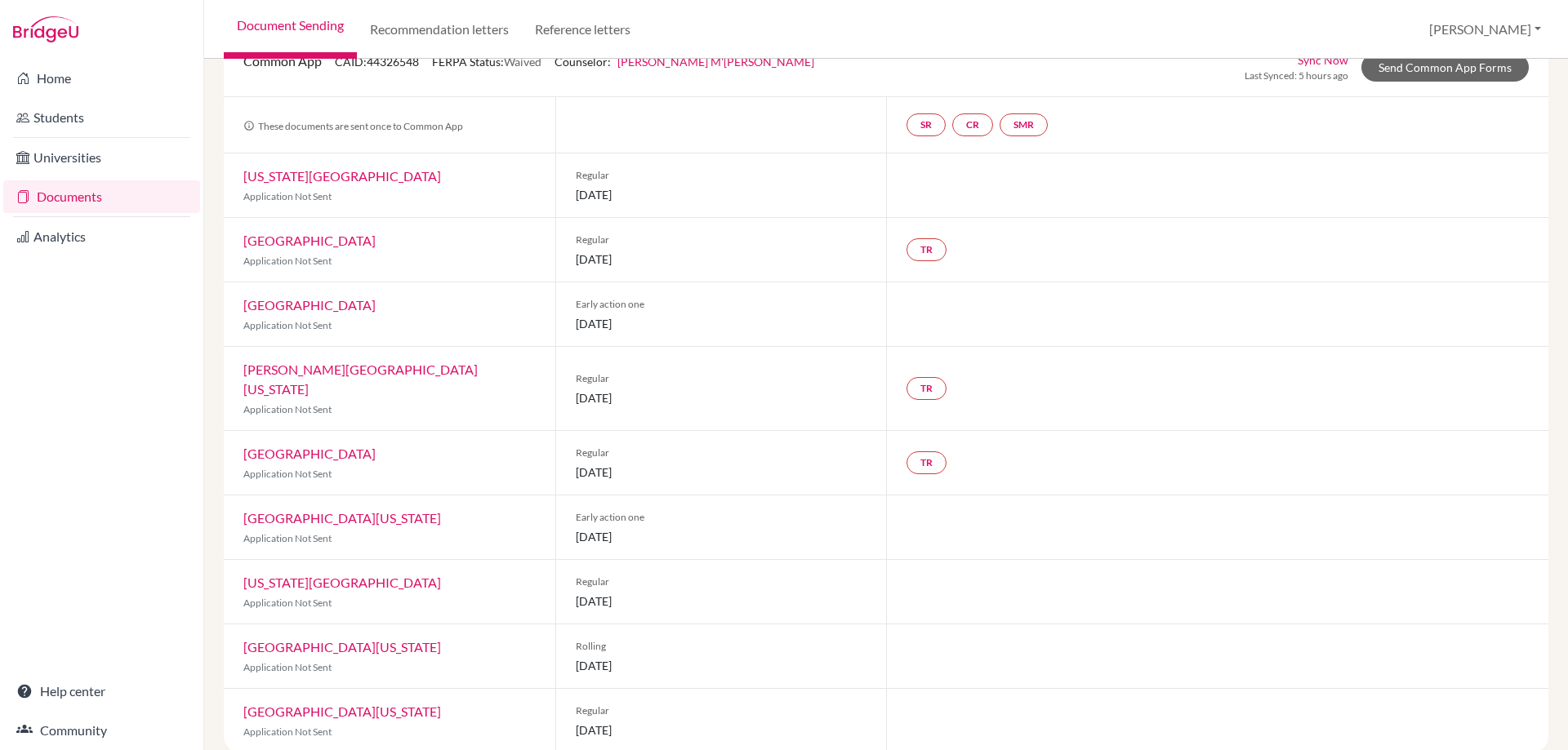
scroll to position [106, 0]
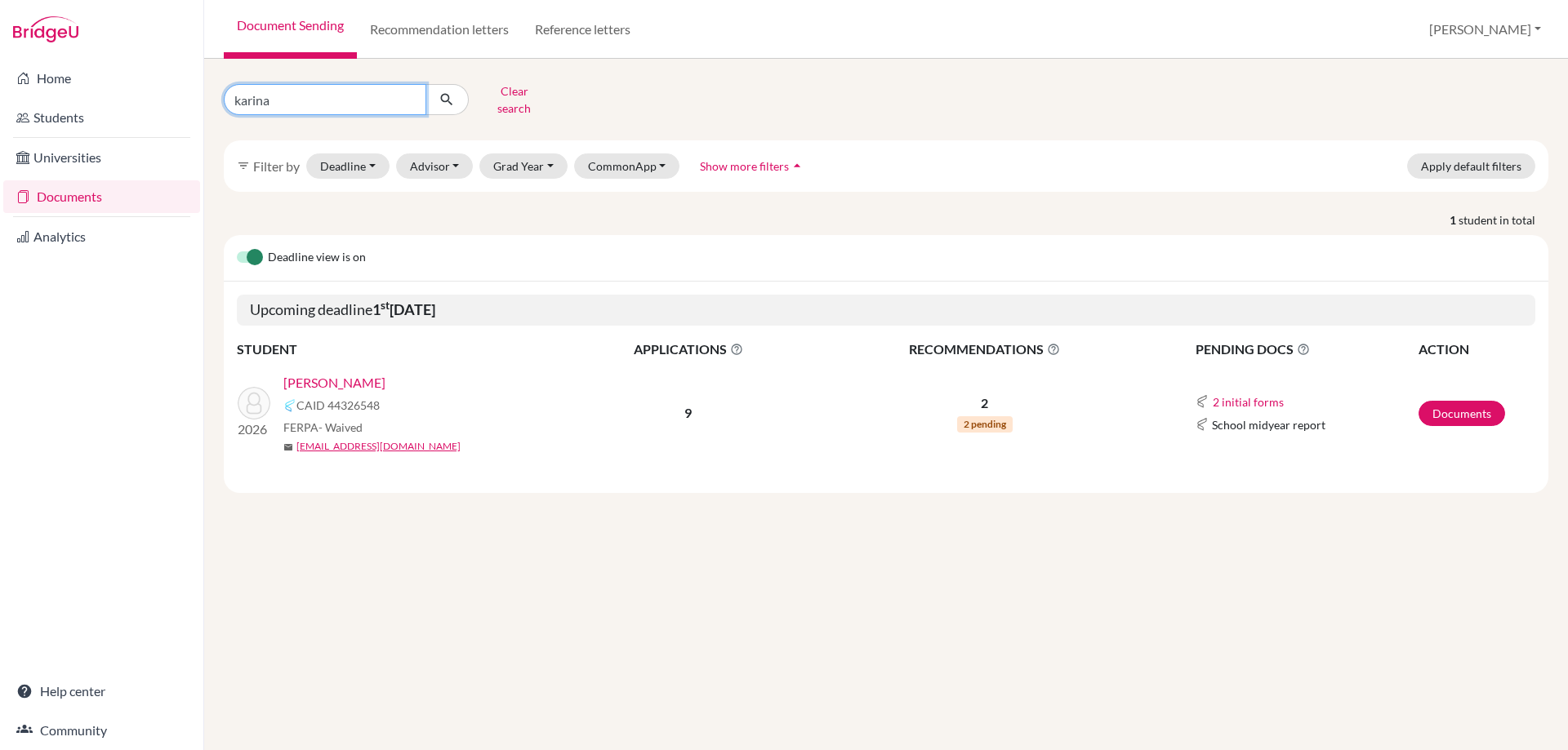
drag, startPoint x: 308, startPoint y: 99, endPoint x: 206, endPoint y: 98, distance: 102.0
click at [208, 99] on div "karina Clear search filter_list Filter by Deadline - Select a date range Or dou…" at bounding box center [886, 404] width 1364 height 691
type input "[PERSON_NAME]"
click button "submit" at bounding box center [447, 99] width 43 height 31
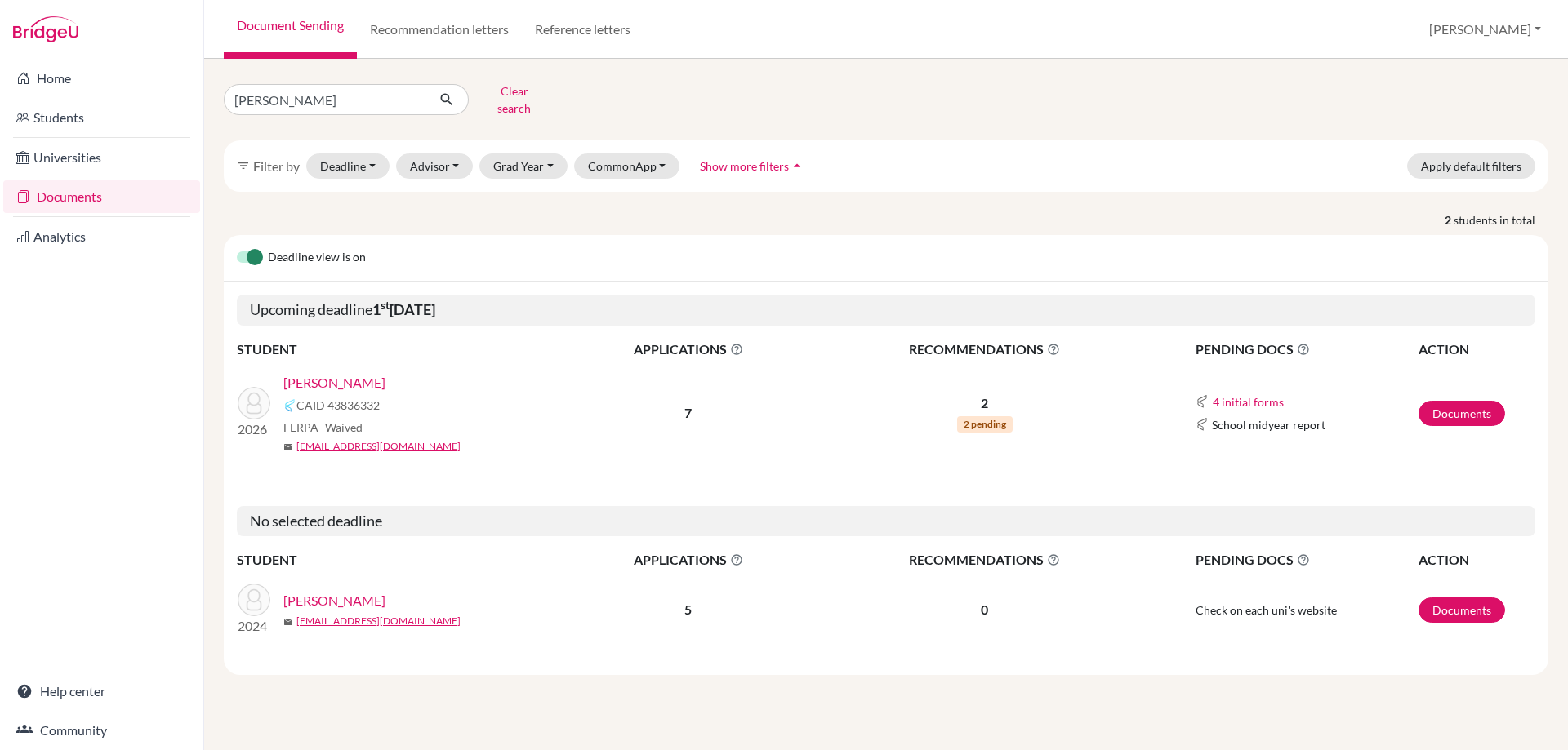
click at [307, 373] on link "[PERSON_NAME]" at bounding box center [333, 382] width 102 height 20
drag, startPoint x: 293, startPoint y: 100, endPoint x: 169, endPoint y: 105, distance: 124.1
click at [172, 102] on div "Home Students Universities Documents Analytics Help center Community Document S…" at bounding box center [784, 375] width 1568 height 750
type input "rohan"
click button "submit" at bounding box center [447, 99] width 43 height 31
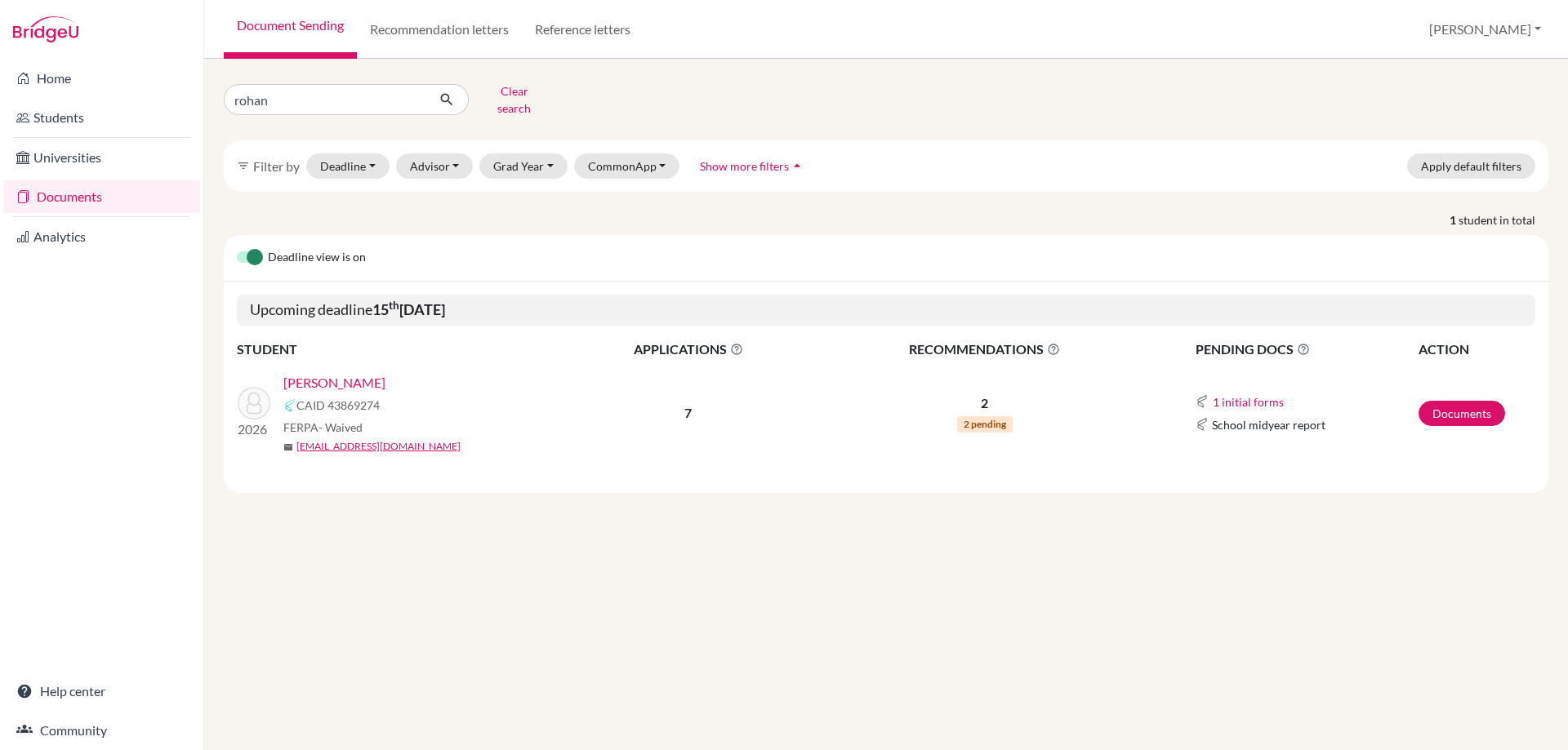
click at [307, 373] on link "Parasramka, Rohan" at bounding box center [333, 382] width 102 height 20
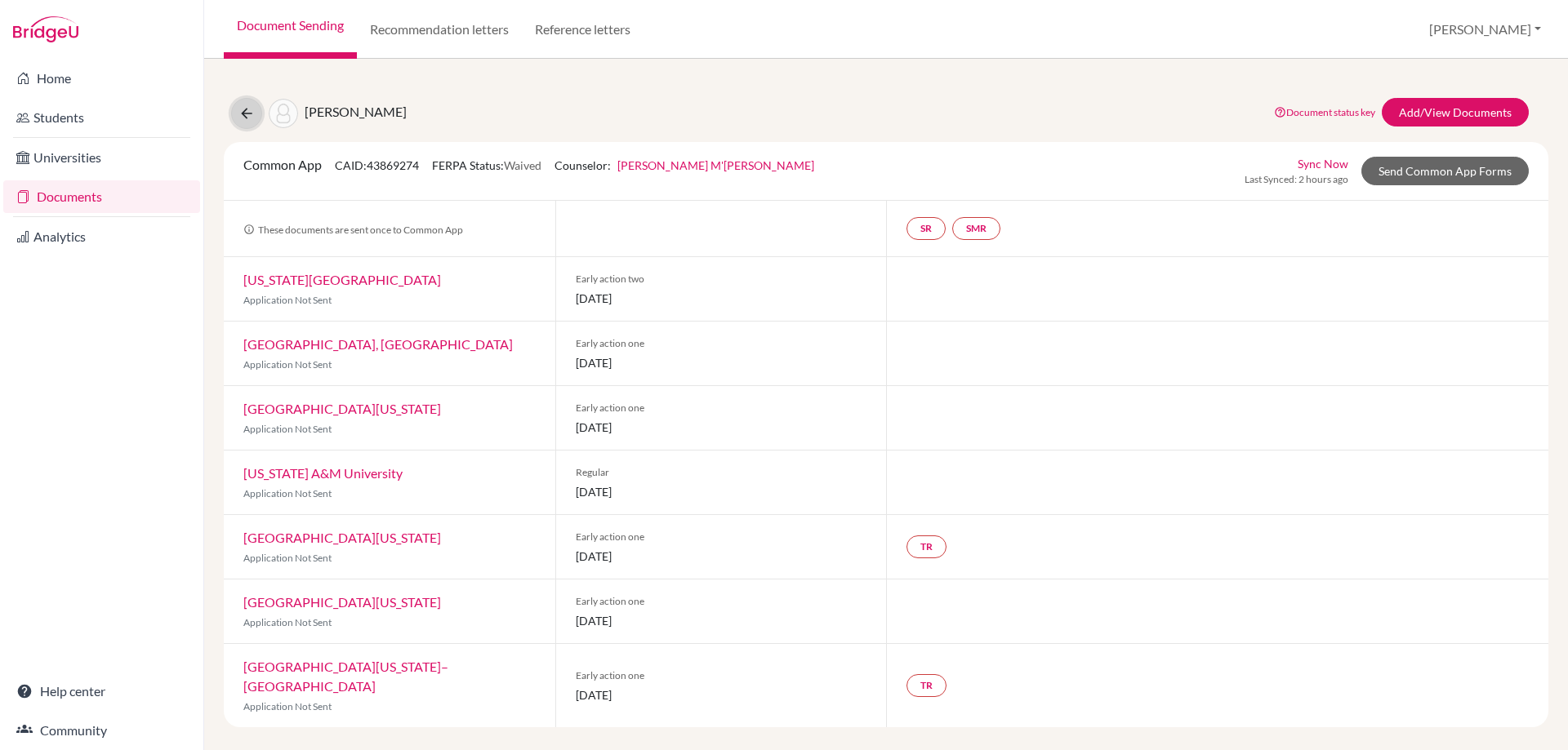
click at [244, 123] on button at bounding box center [246, 113] width 31 height 31
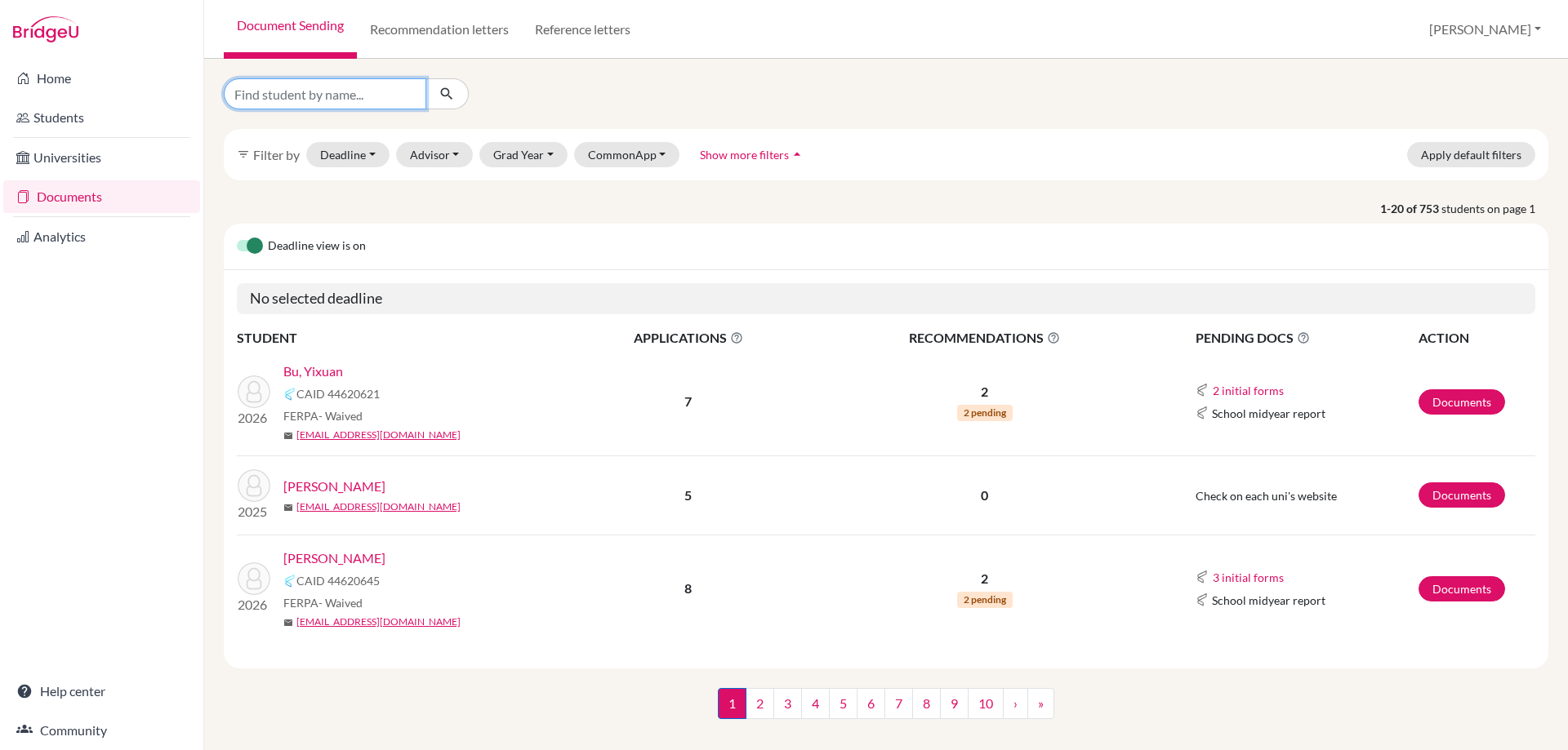
click at [323, 103] on input "Find student by name..." at bounding box center [325, 94] width 202 height 31
type input "aryan"
click button "submit" at bounding box center [447, 94] width 43 height 31
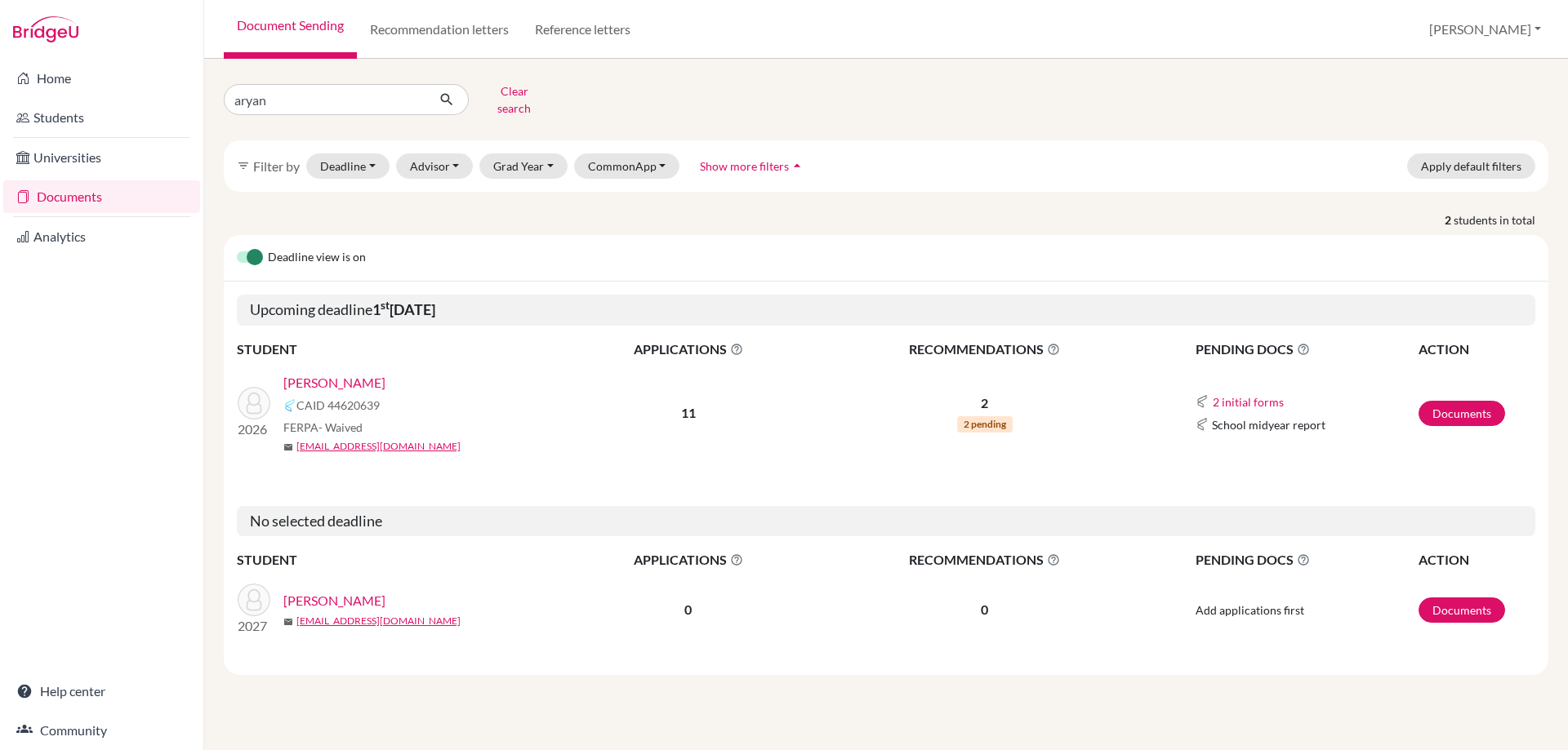
click at [333, 373] on link "[PERSON_NAME]" at bounding box center [333, 382] width 102 height 20
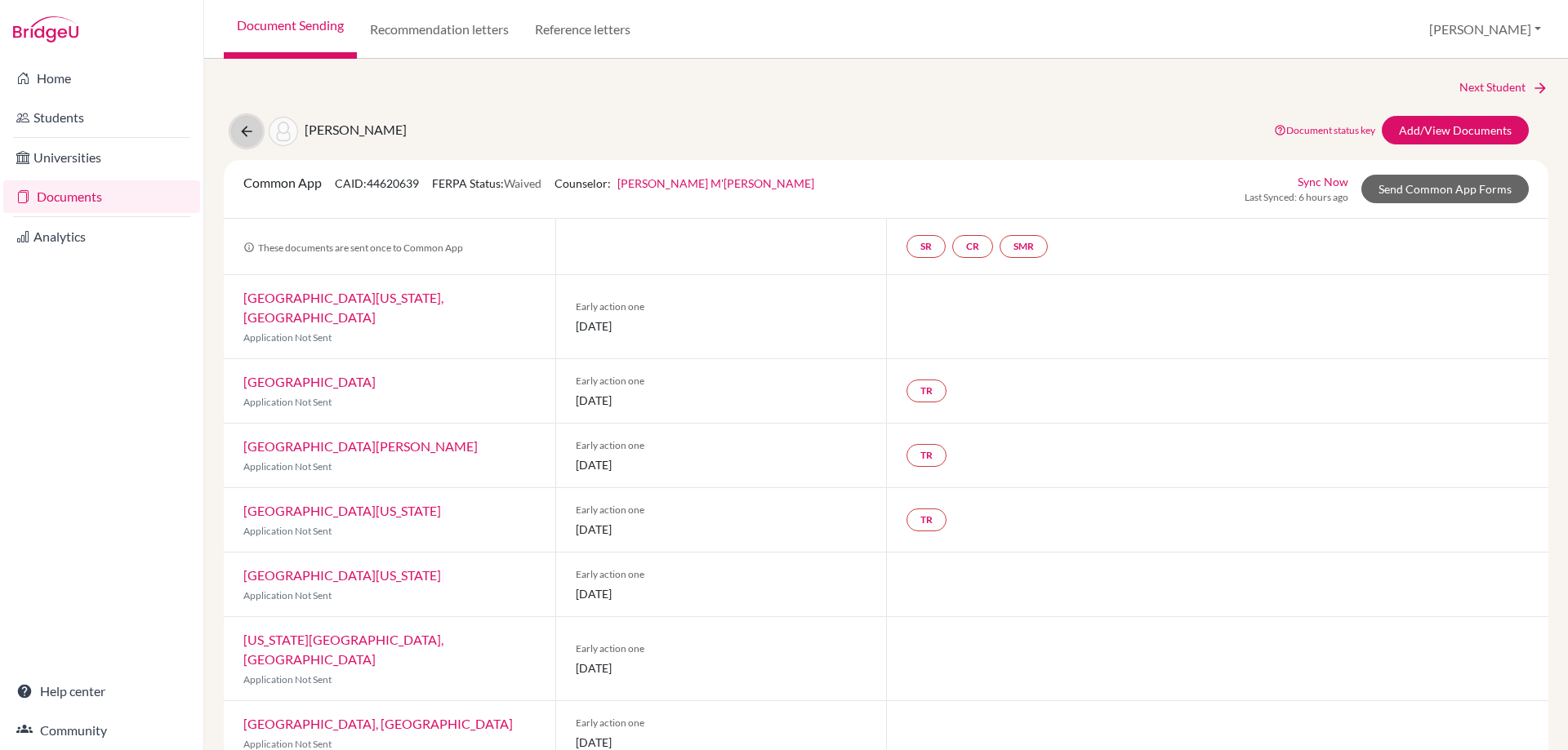
click at [257, 126] on button at bounding box center [246, 131] width 31 height 31
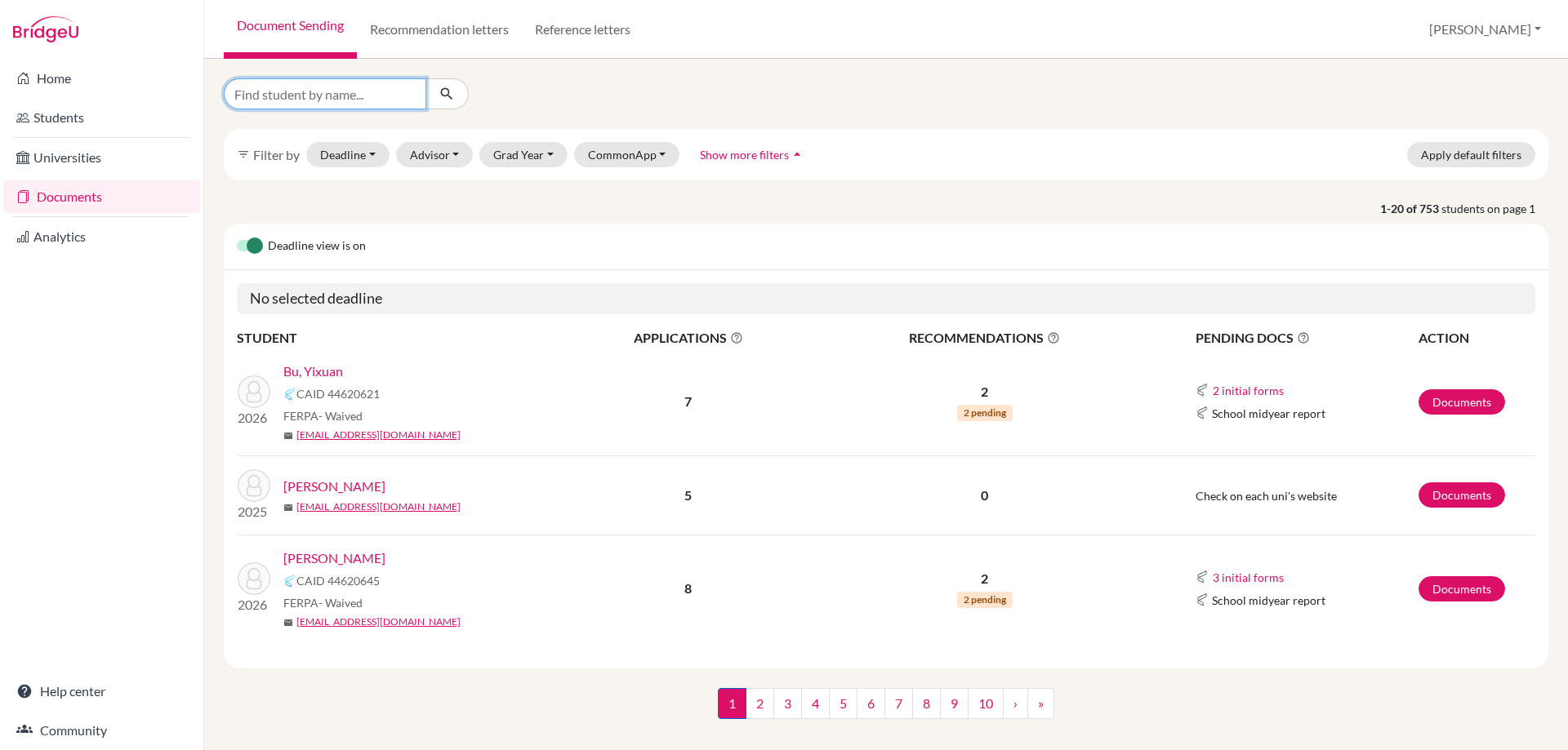
click at [306, 90] on input "Find student by name..." at bounding box center [325, 94] width 202 height 31
type input "[PERSON_NAME]"
click button "submit" at bounding box center [447, 94] width 43 height 31
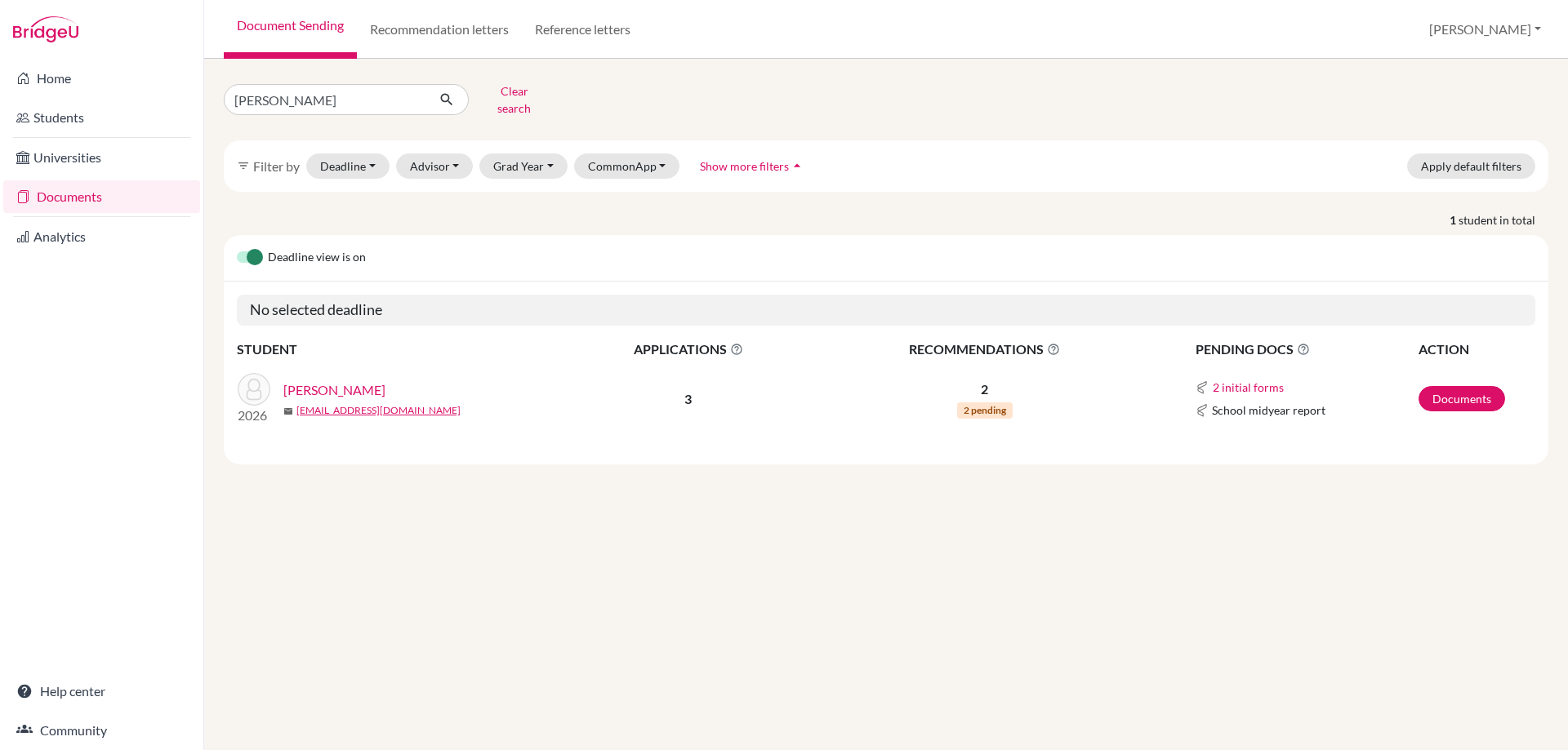
click at [360, 380] on link "[PERSON_NAME]" at bounding box center [333, 390] width 102 height 20
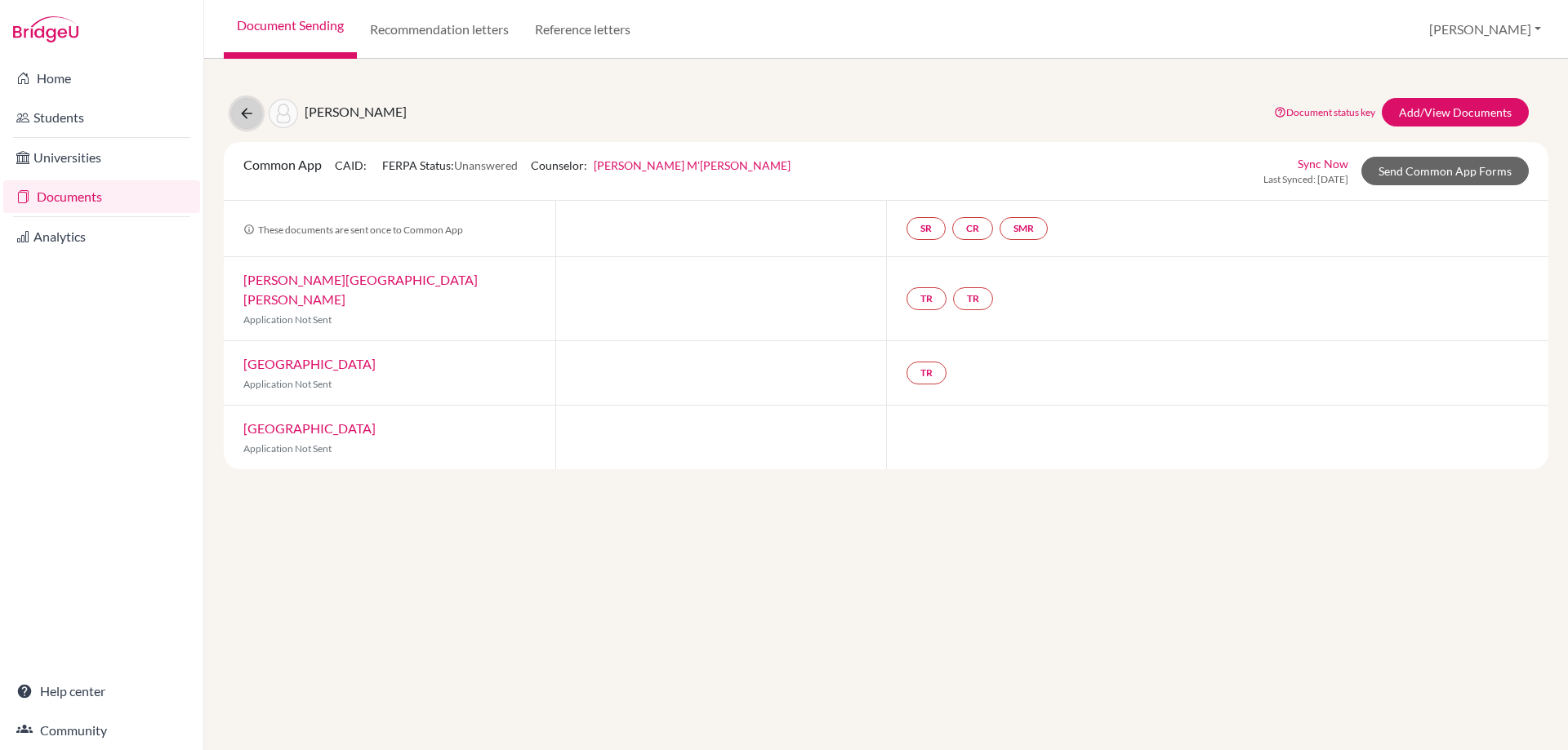
click at [251, 106] on icon at bounding box center [246, 112] width 16 height 16
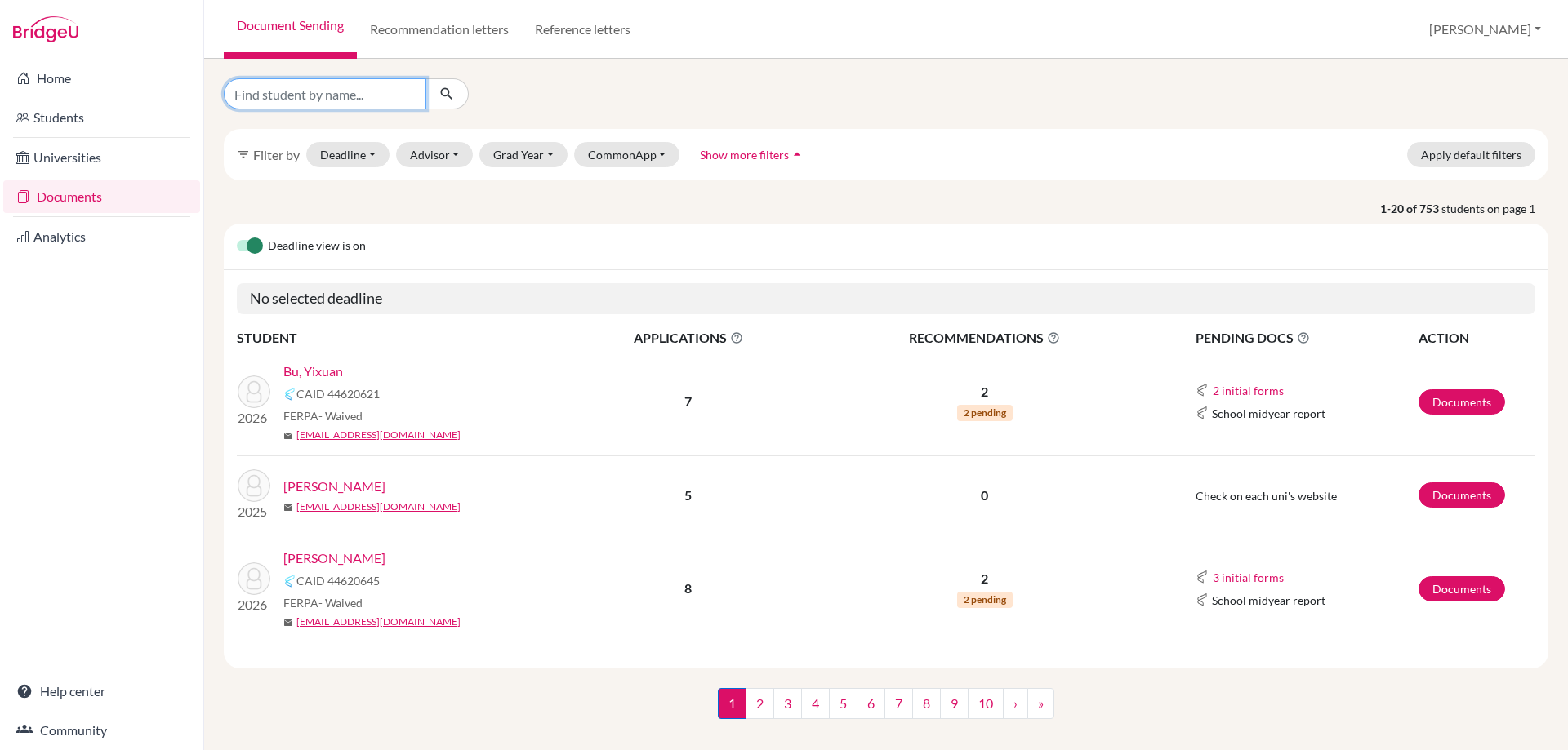
click at [271, 101] on input "Find student by name..." at bounding box center [325, 94] width 202 height 31
type input "aryan"
click button "submit" at bounding box center [447, 94] width 43 height 31
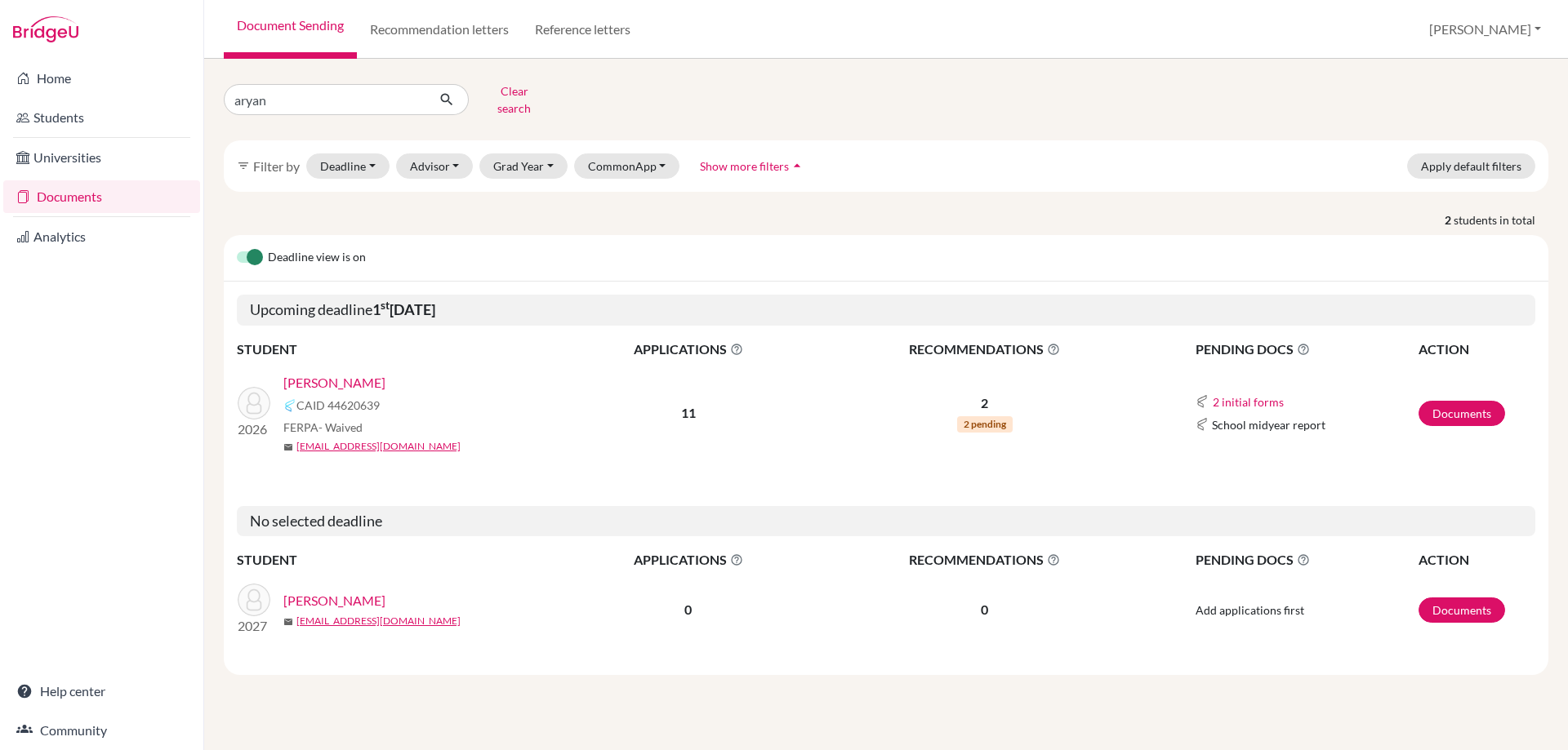
click at [345, 373] on link "Wadhwani, Aryan" at bounding box center [333, 382] width 102 height 20
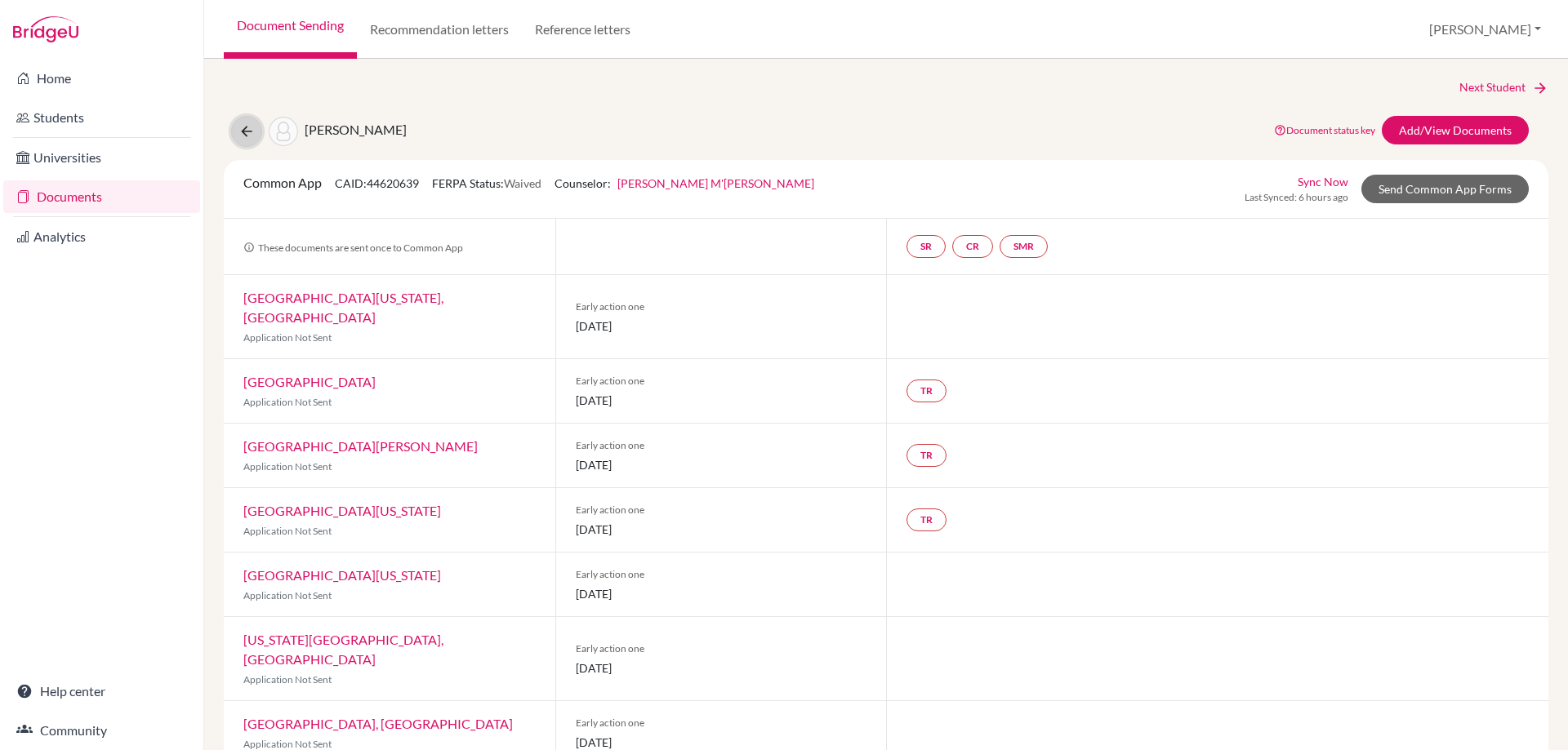
click at [246, 140] on button at bounding box center [246, 131] width 31 height 31
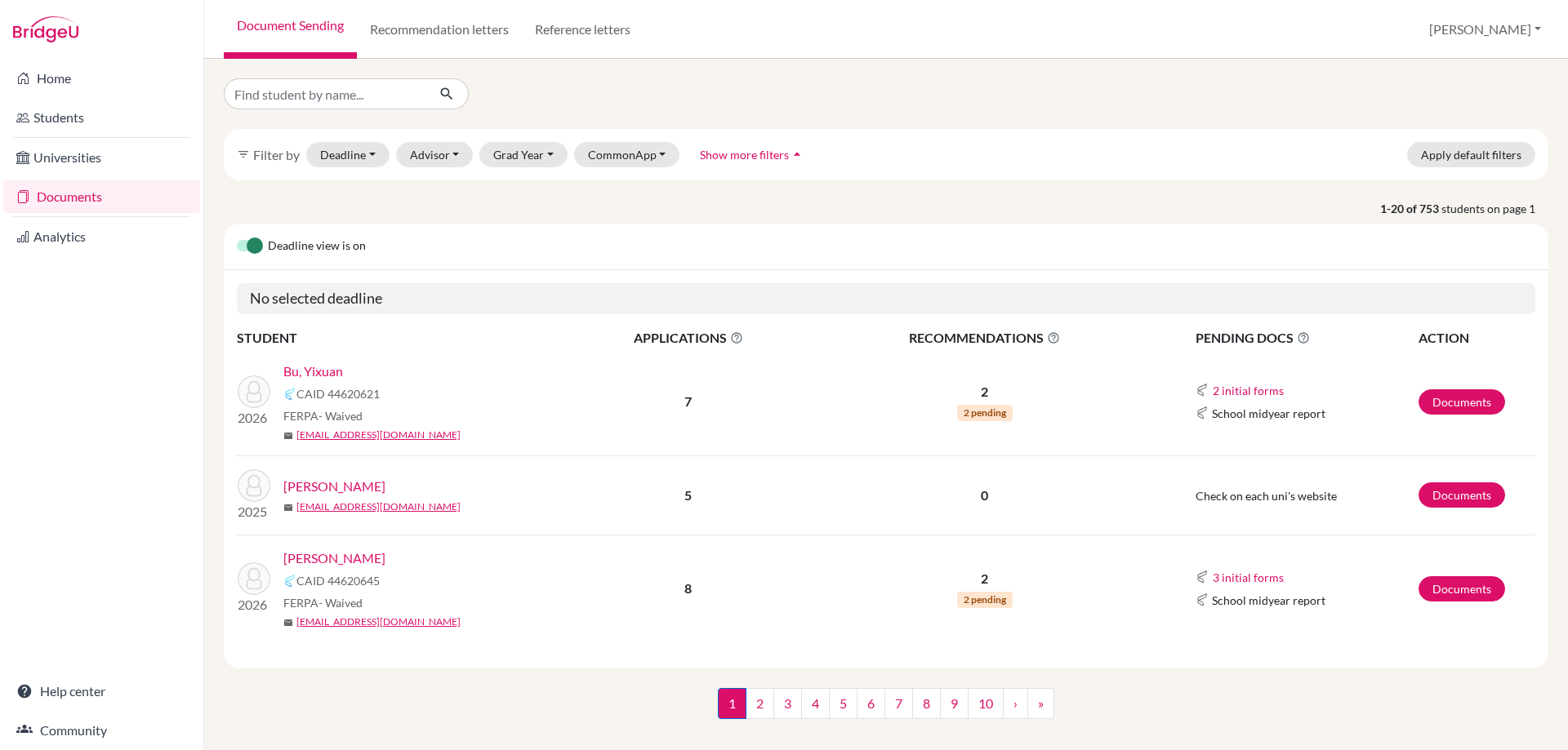
click at [299, 107] on input "Find student by name..." at bounding box center [325, 94] width 202 height 31
type input "filipp"
click button "submit" at bounding box center [447, 94] width 43 height 31
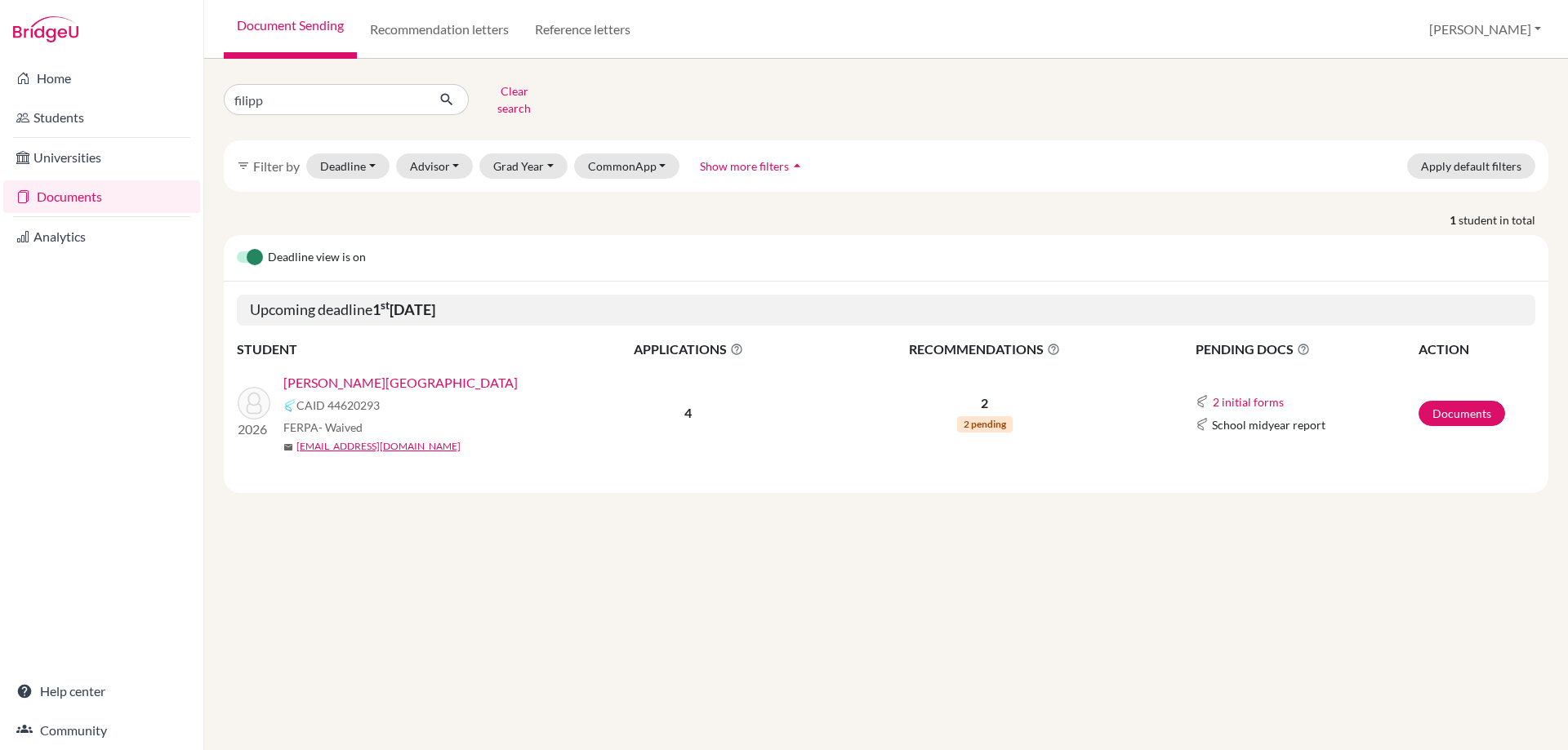
click at [332, 373] on link "[PERSON_NAME][GEOGRAPHIC_DATA]" at bounding box center [400, 382] width 234 height 20
